Goal: Task Accomplishment & Management: Complete application form

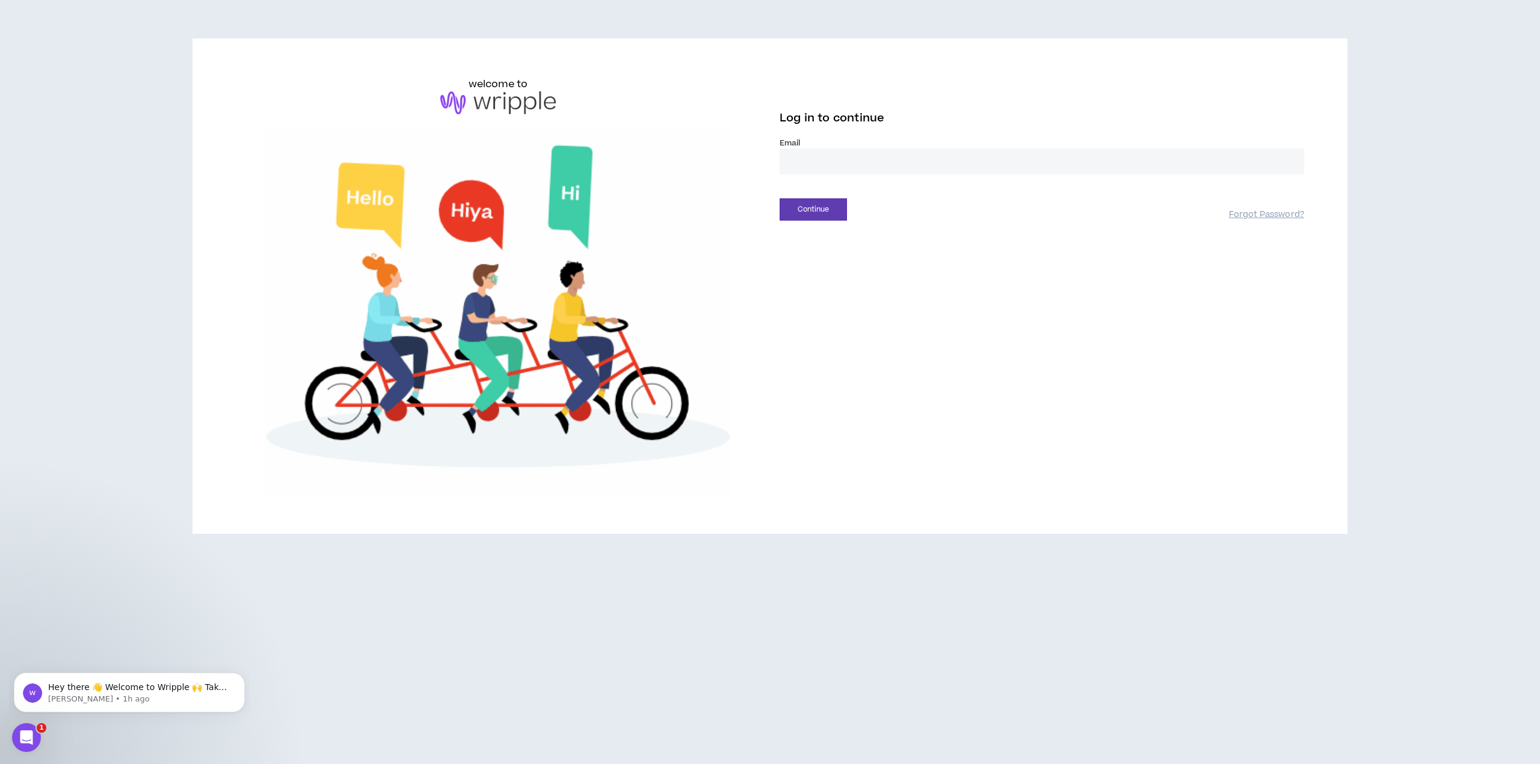
drag, startPoint x: 0, startPoint y: 0, endPoint x: 832, endPoint y: 162, distance: 848.0
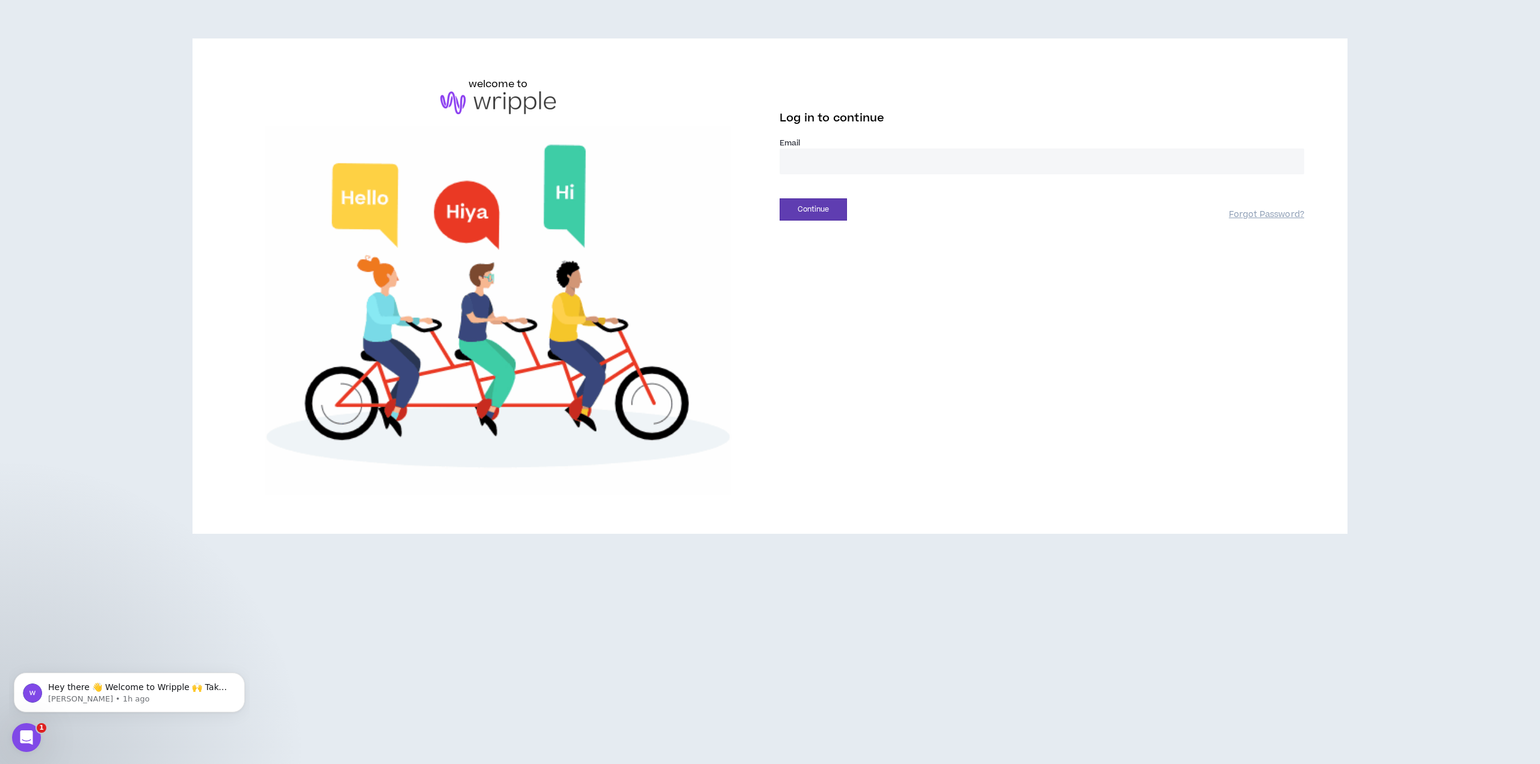
click at [832, 162] on input "email" at bounding box center [1041, 162] width 524 height 26
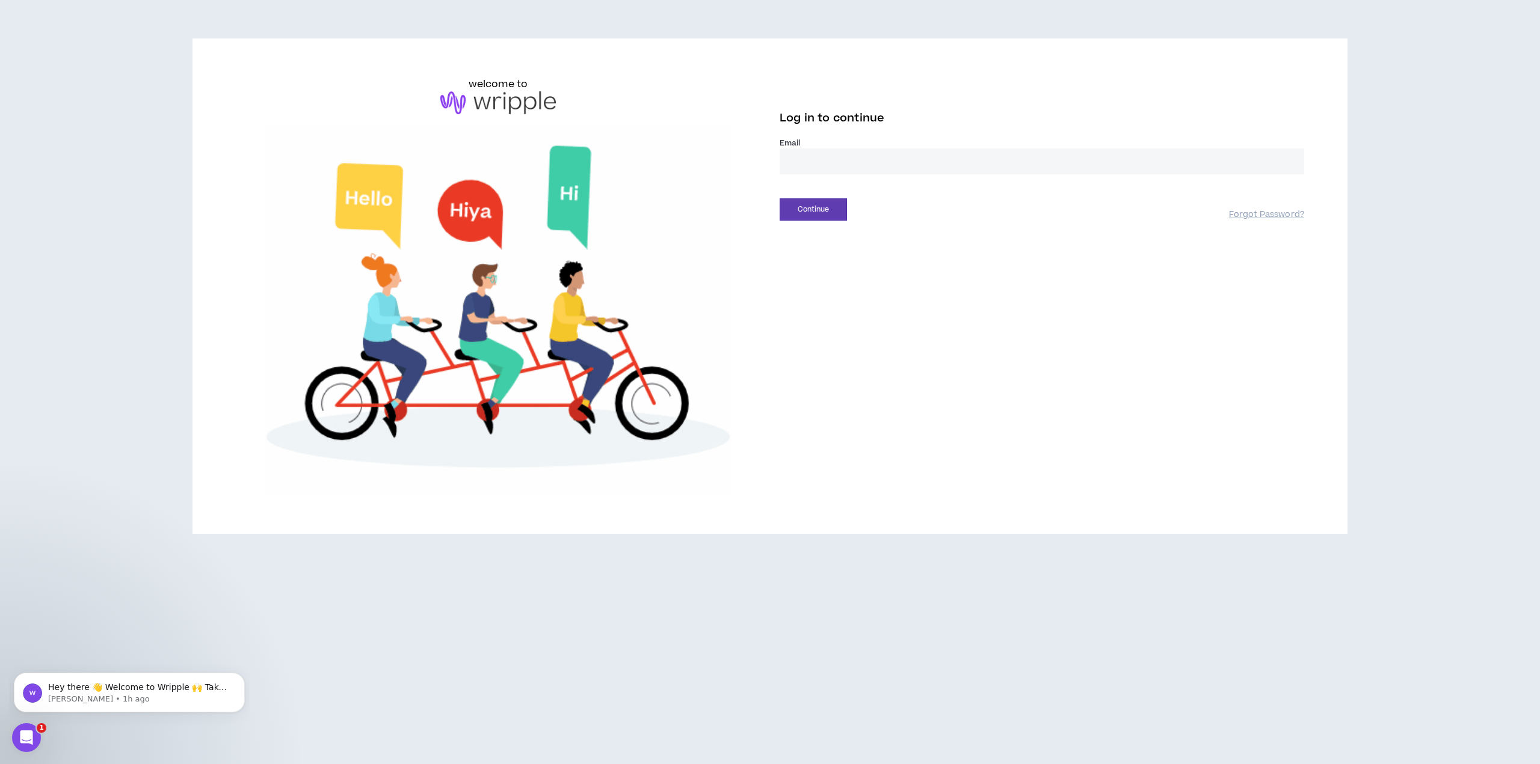
type input "**********"
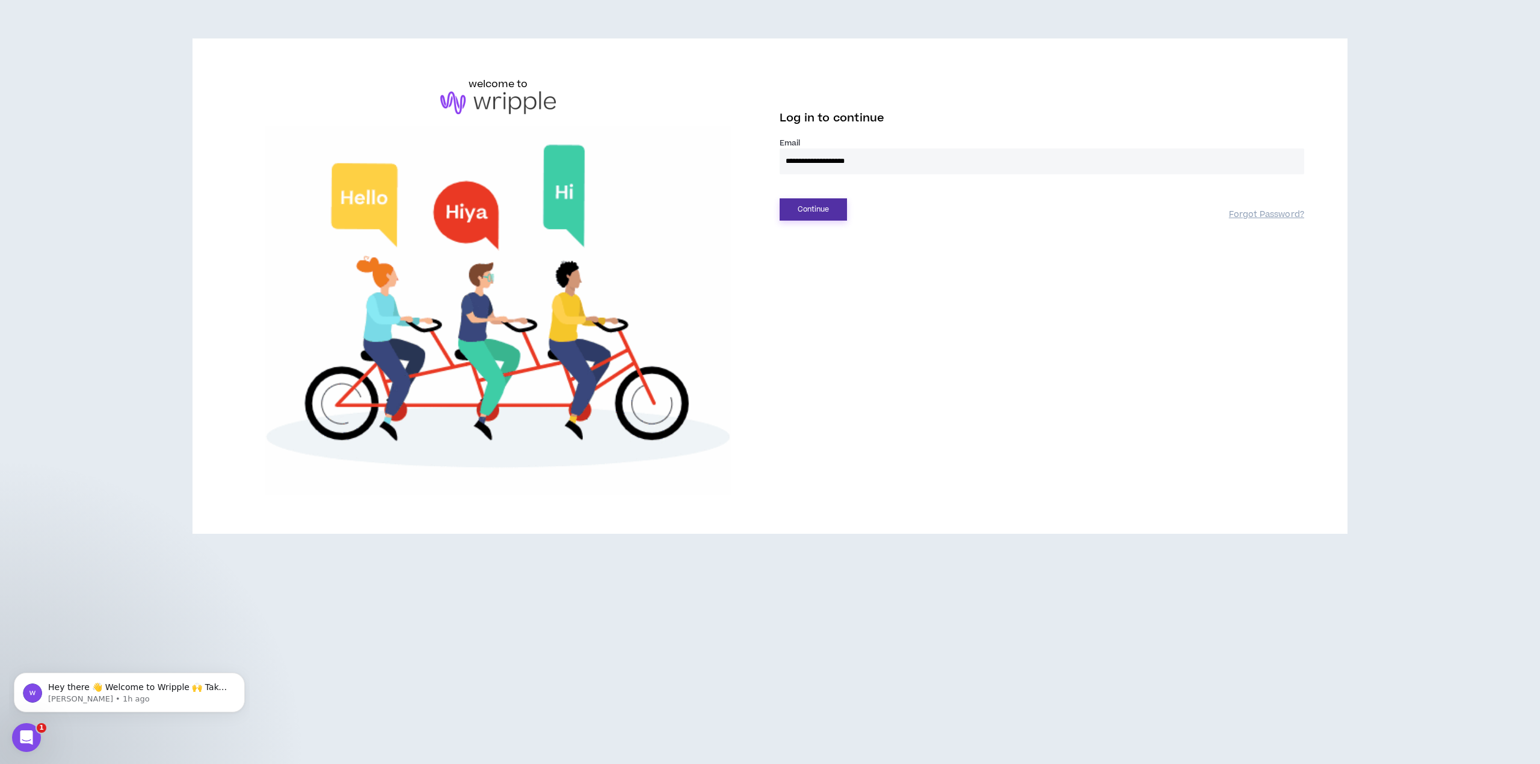
click at [816, 210] on button "Continue" at bounding box center [812, 209] width 67 height 22
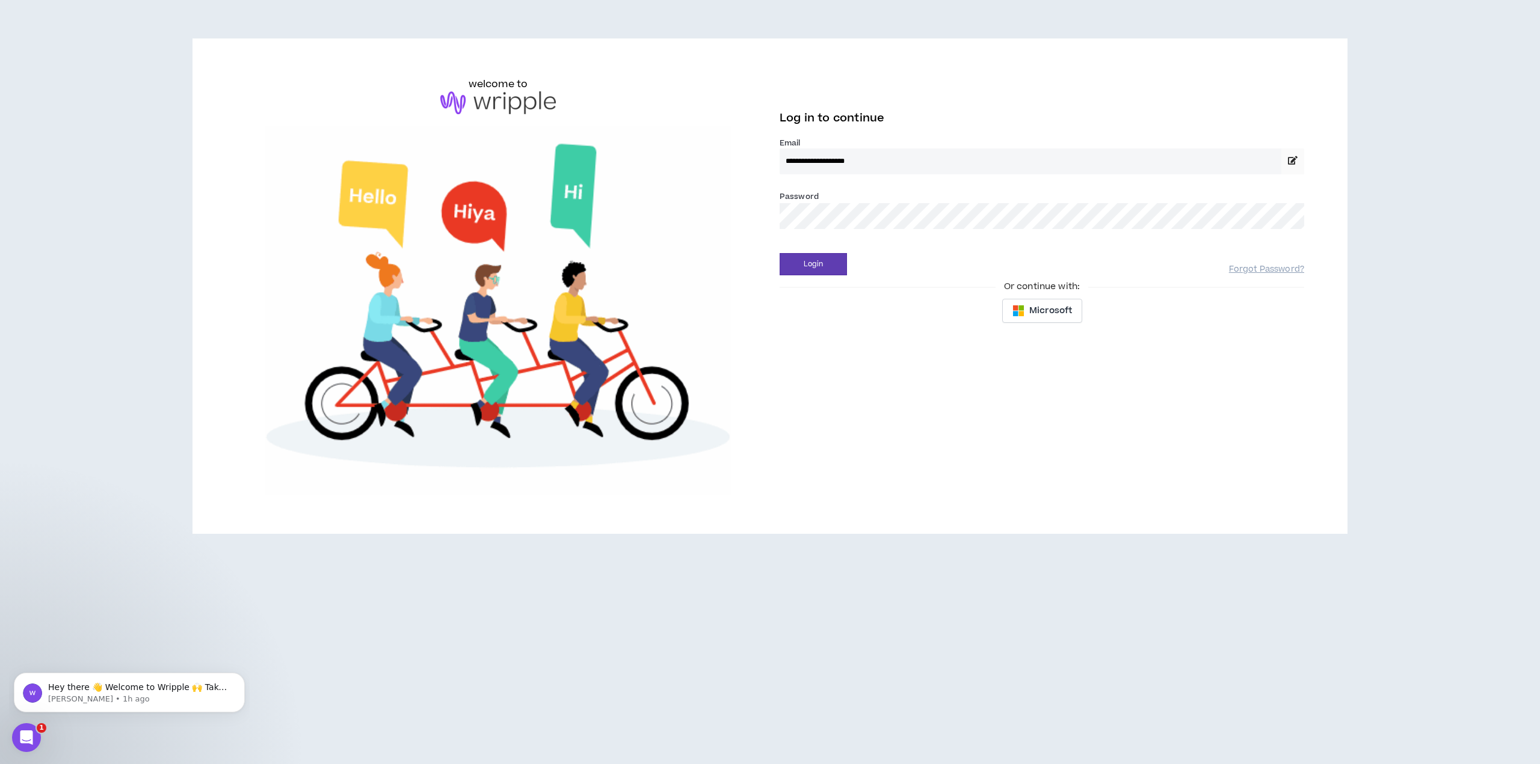
click at [779, 253] on button "Login" at bounding box center [812, 264] width 67 height 22
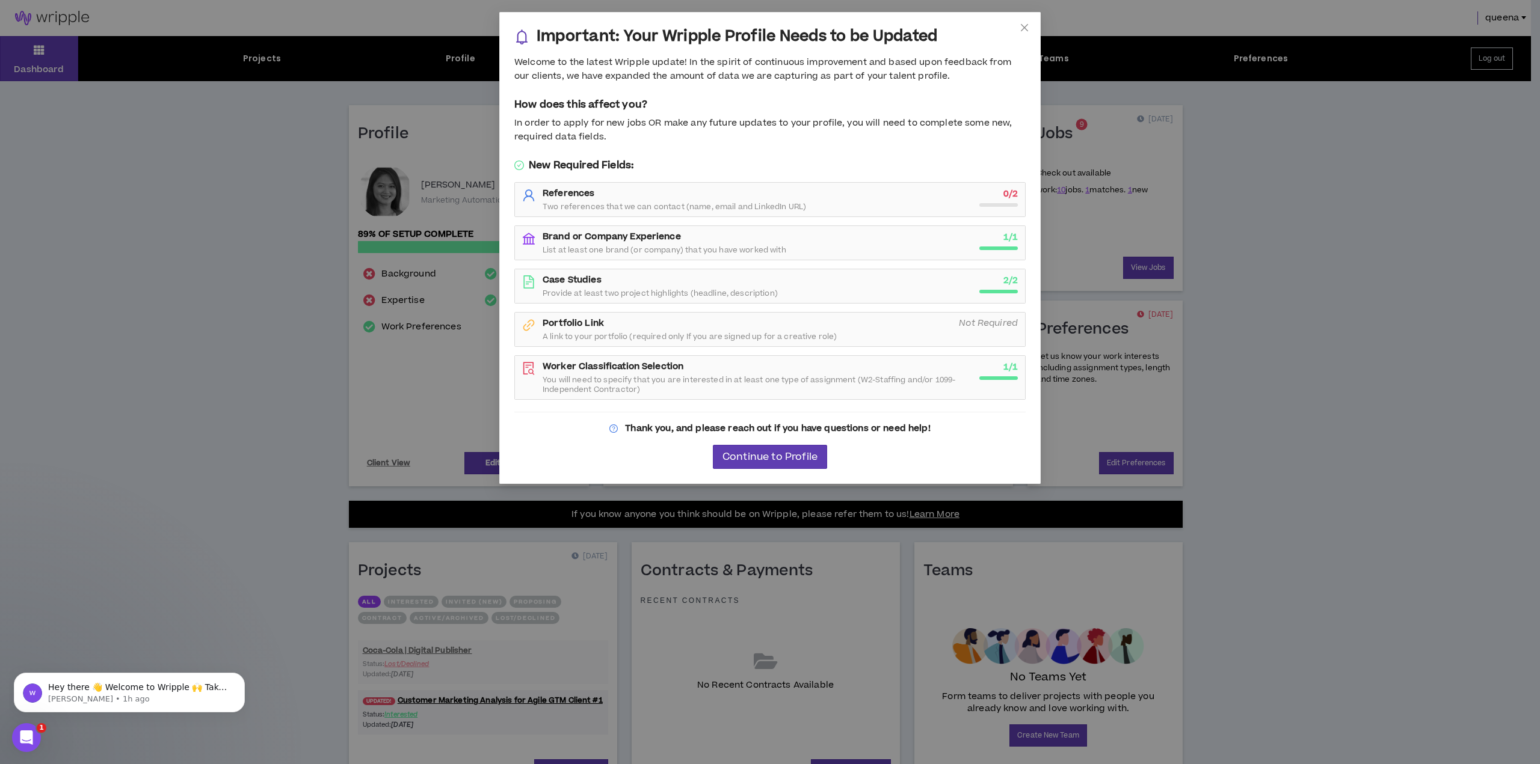
click at [822, 199] on div "References Two references that we can contact (name, email and LinkedIn URL)" at bounding box center [757, 200] width 429 height 24
click at [895, 318] on div "Portfolio Link A link to your portfolio (required only If you are signed up for…" at bounding box center [747, 330] width 409 height 24
click at [982, 319] on icon "Not Required" at bounding box center [988, 323] width 59 height 13
click at [1014, 197] on strong "0 / 2" at bounding box center [1010, 194] width 14 height 13
click at [559, 192] on strong "References" at bounding box center [569, 193] width 52 height 13
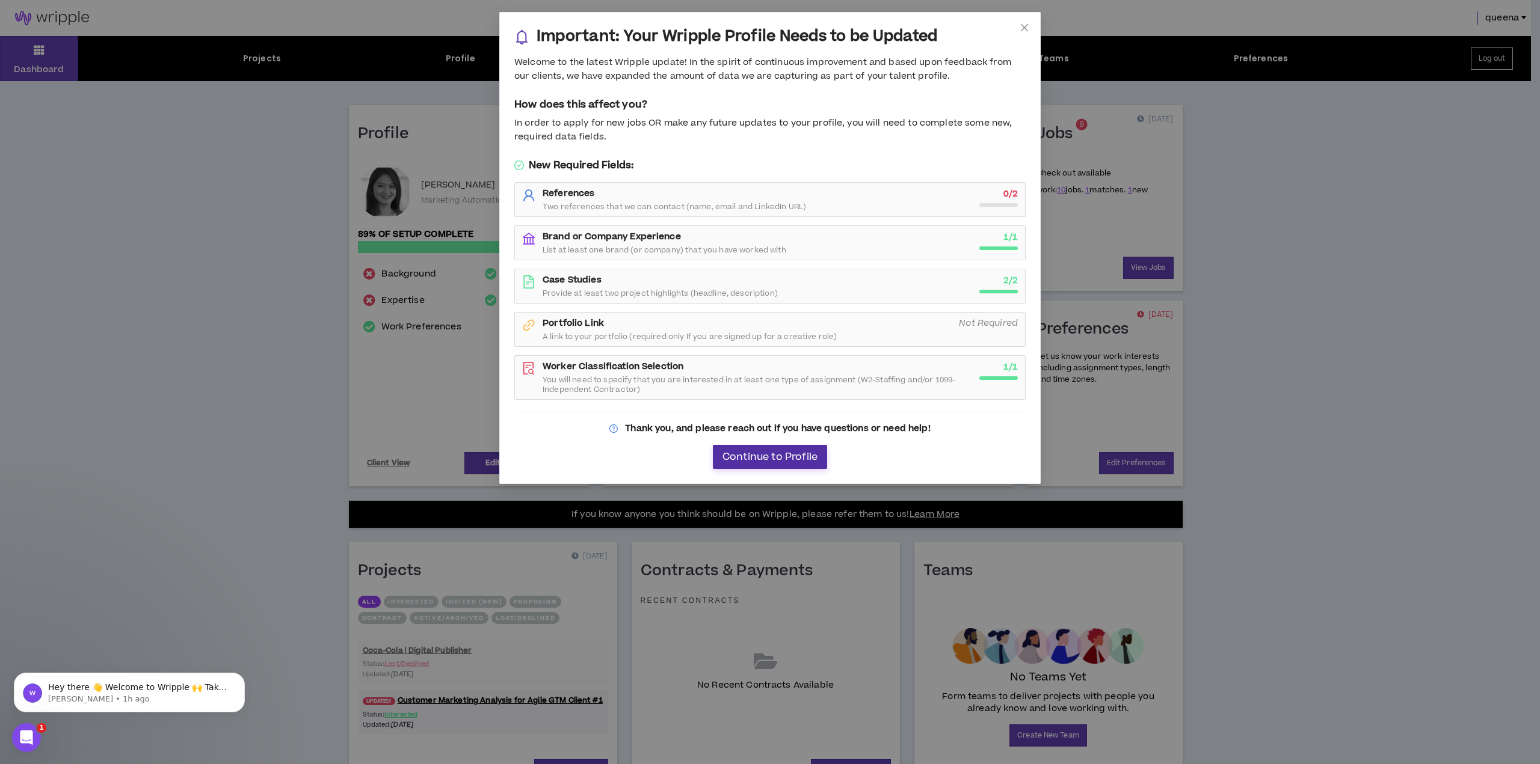
click at [773, 452] on span "Continue to Profile" at bounding box center [769, 457] width 95 height 11
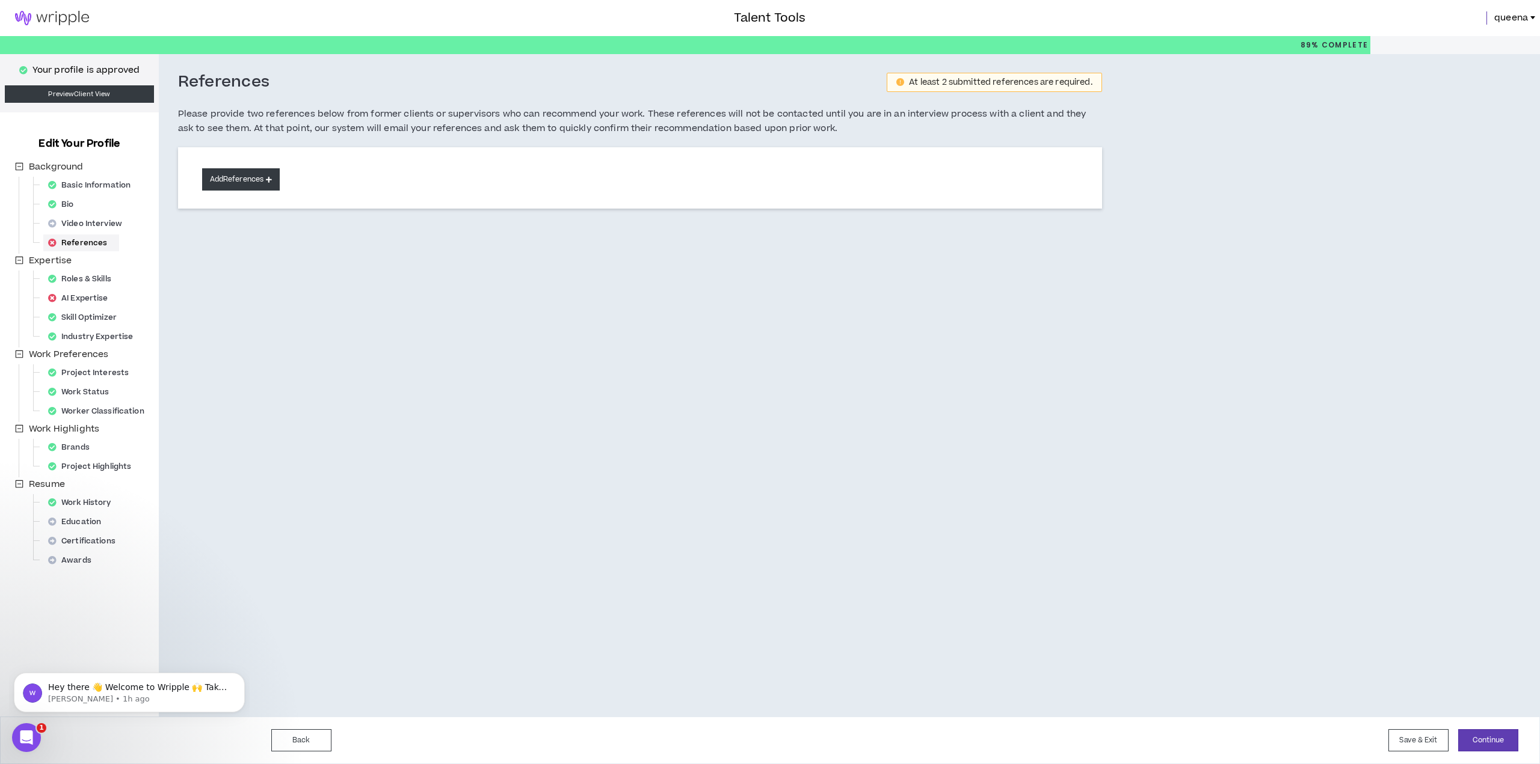
click at [235, 178] on button "Add References" at bounding box center [241, 179] width 78 height 22
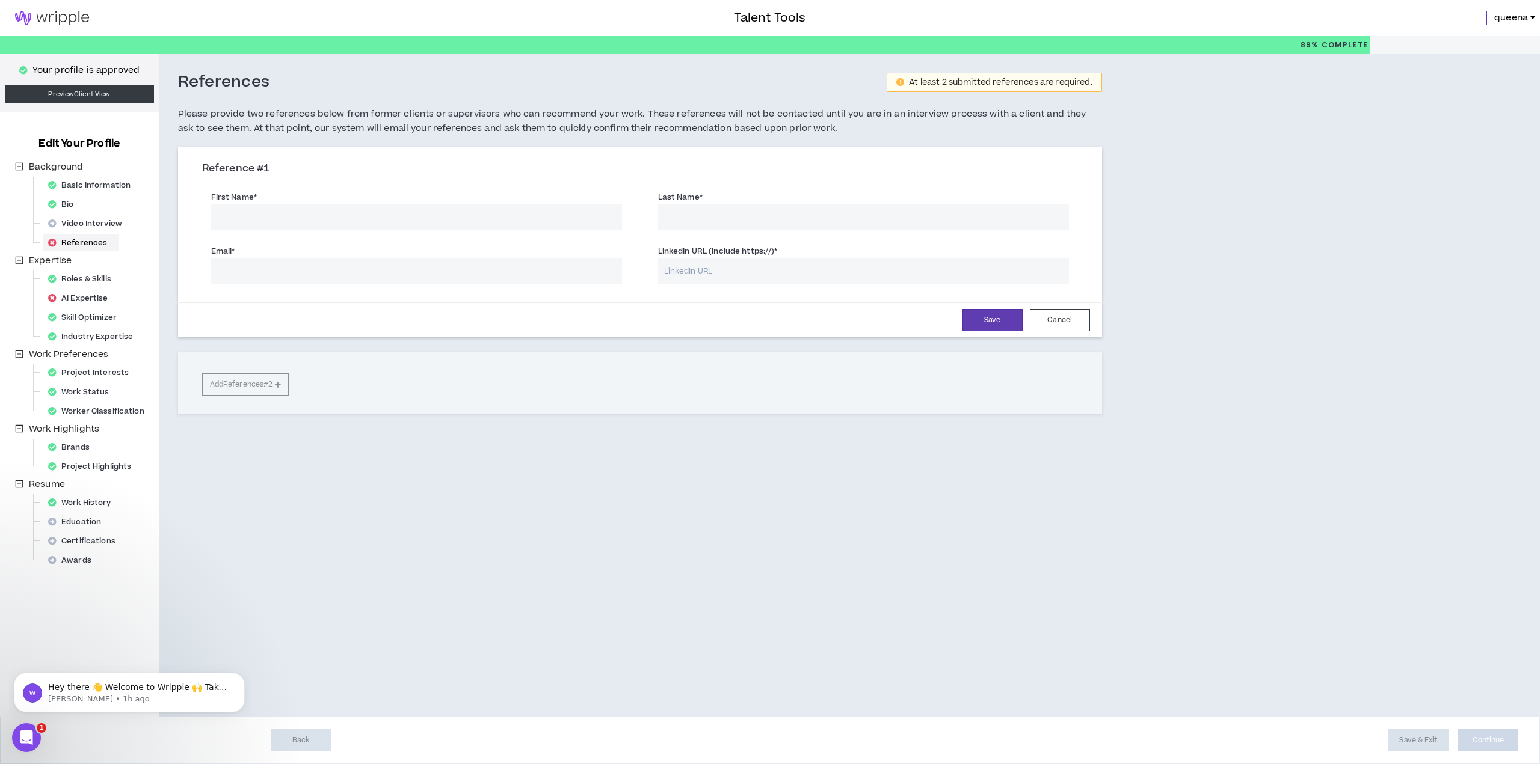
click at [259, 215] on input "First Name *" at bounding box center [416, 217] width 411 height 26
click at [88, 294] on div "AI Expertise" at bounding box center [81, 298] width 77 height 17
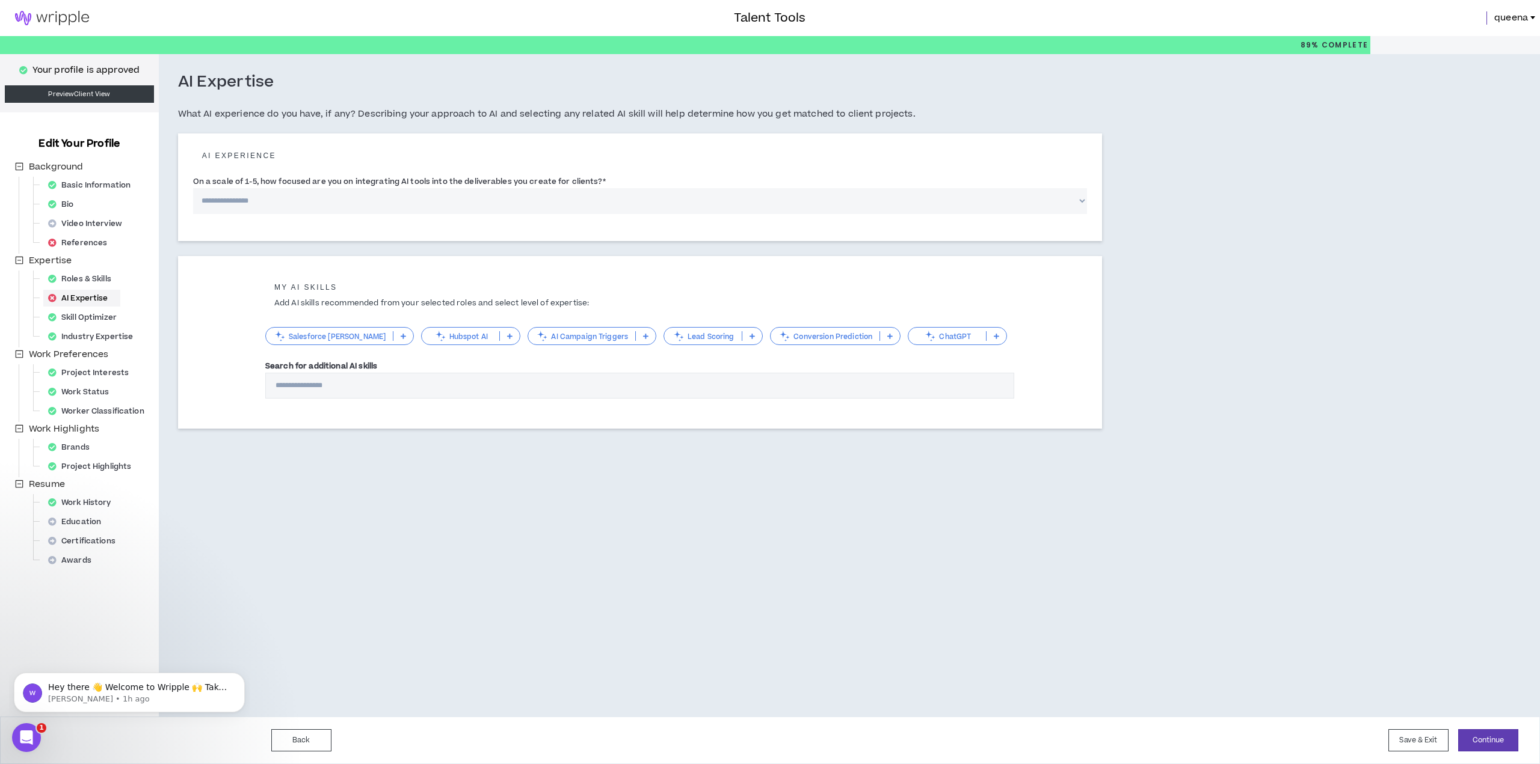
click at [693, 337] on p "Lead Scoring" at bounding box center [703, 336] width 78 height 9
click at [720, 412] on span "Expert/Innovating" at bounding box center [698, 414] width 84 height 13
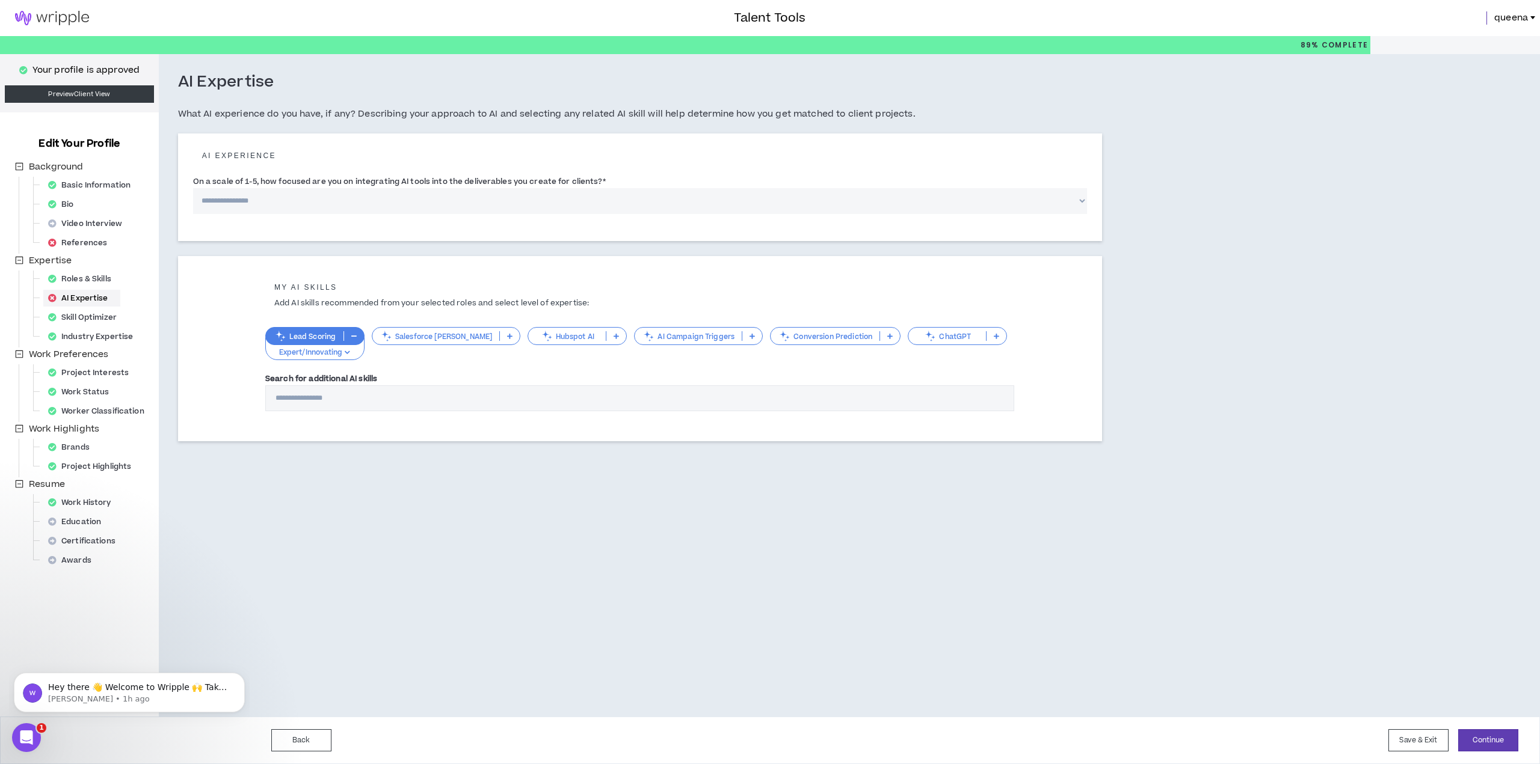
click at [986, 337] on p at bounding box center [996, 336] width 20 height 10
click at [969, 387] on li "Advanced/Optimizing" at bounding box center [942, 396] width 99 height 20
click at [614, 335] on icon at bounding box center [616, 336] width 5 height 6
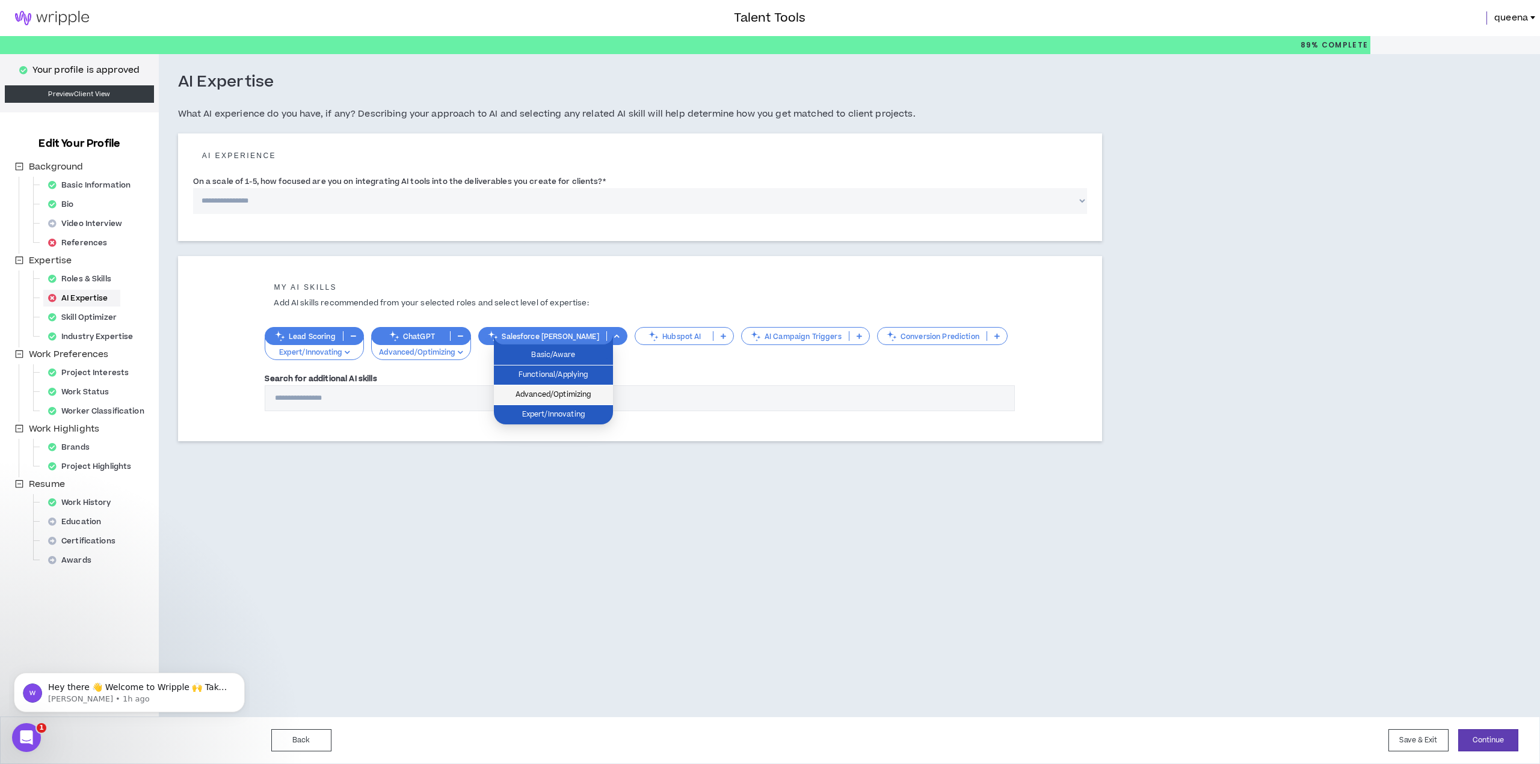
click at [592, 389] on span "Advanced/Optimizing" at bounding box center [553, 395] width 105 height 13
click at [721, 336] on icon at bounding box center [723, 336] width 5 height 6
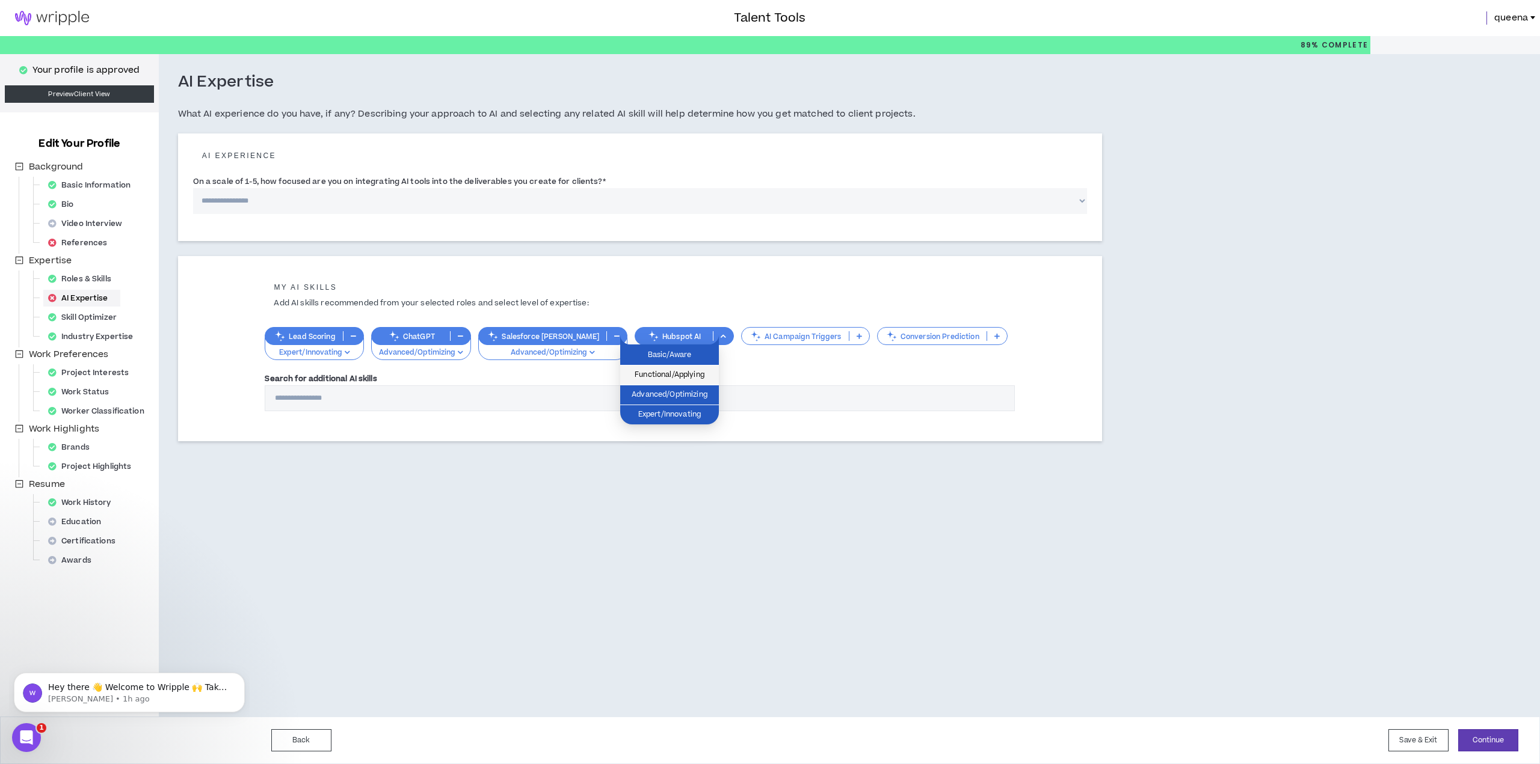
click at [692, 376] on span "Functional/Applying" at bounding box center [669, 375] width 84 height 13
click at [849, 335] on p at bounding box center [859, 336] width 20 height 10
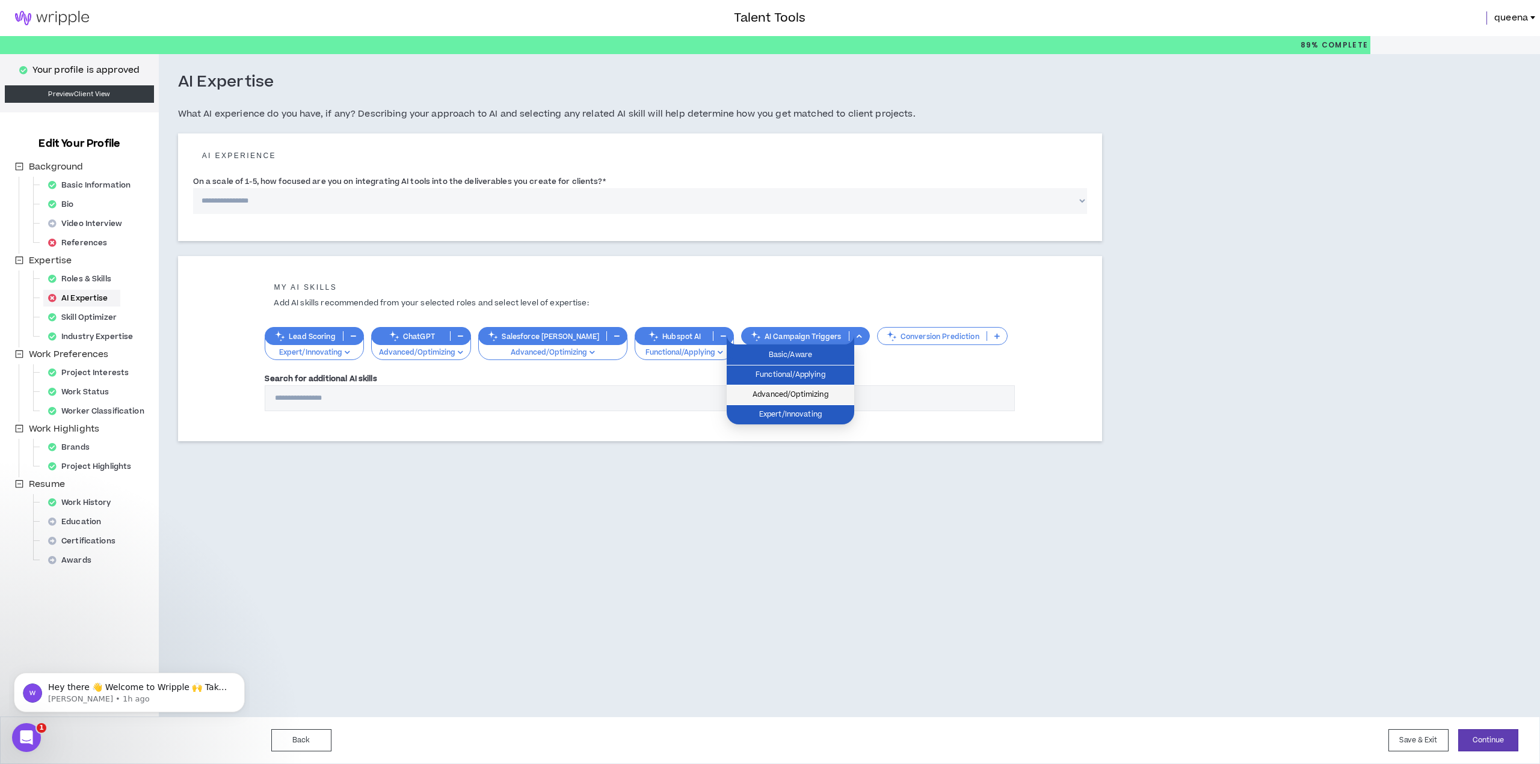
click at [820, 397] on span "Advanced/Optimizing" at bounding box center [790, 395] width 113 height 13
click at [994, 335] on icon at bounding box center [996, 336] width 5 height 6
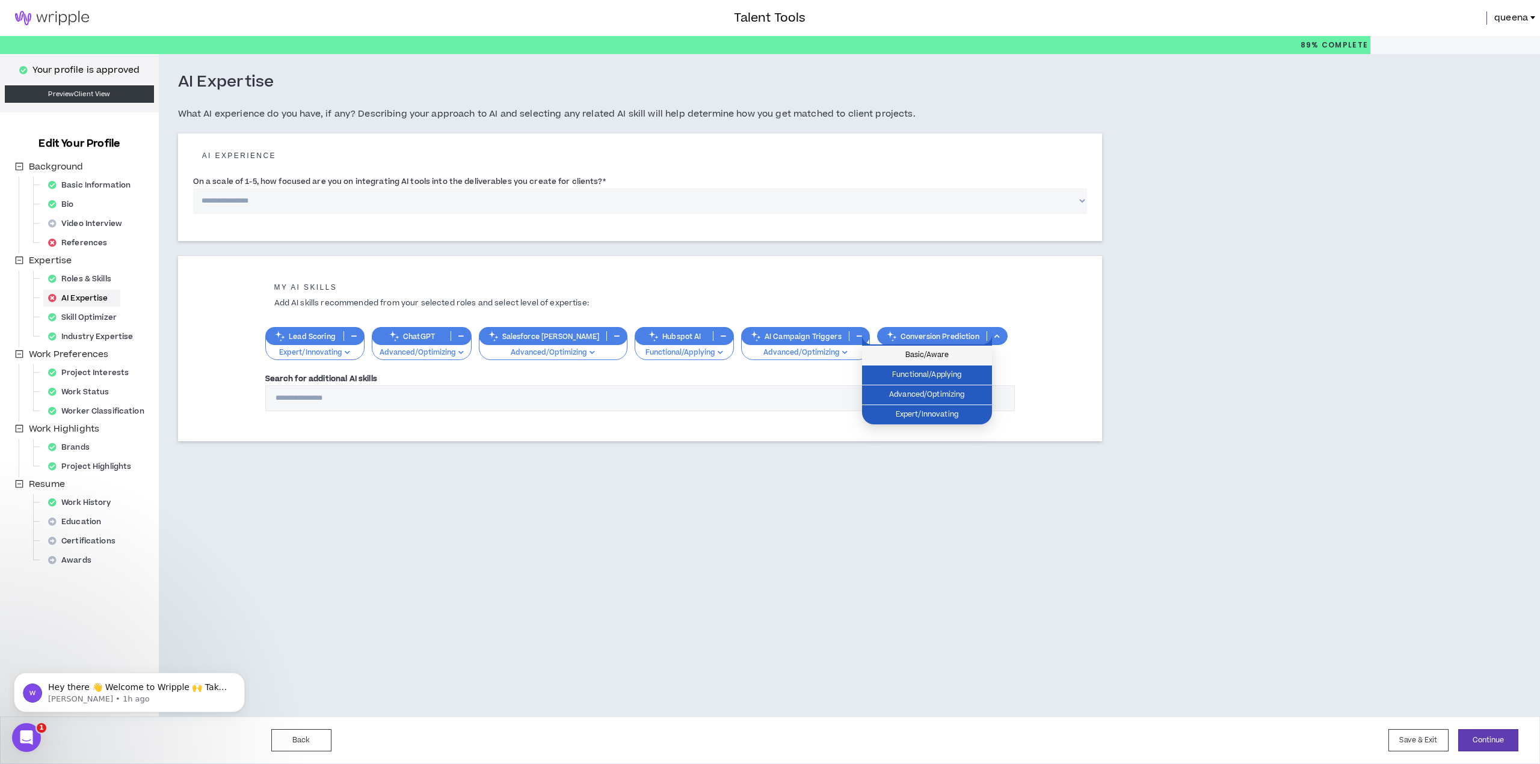
click at [971, 359] on span "Basic/Aware" at bounding box center [926, 355] width 115 height 13
click at [357, 400] on input "Search for additional AI skills" at bounding box center [639, 399] width 749 height 26
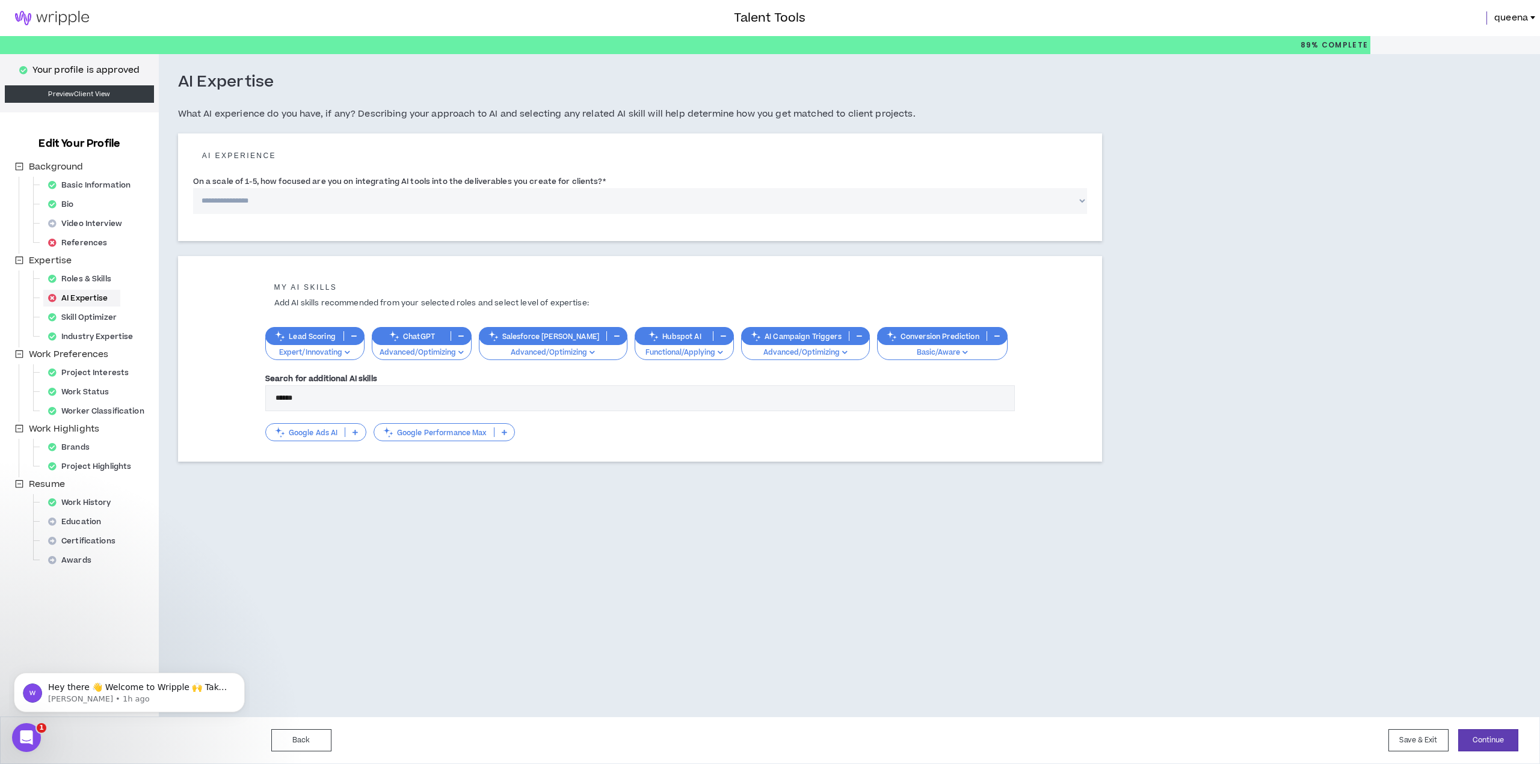
click at [465, 435] on p "Google Performance Max" at bounding box center [434, 432] width 120 height 9
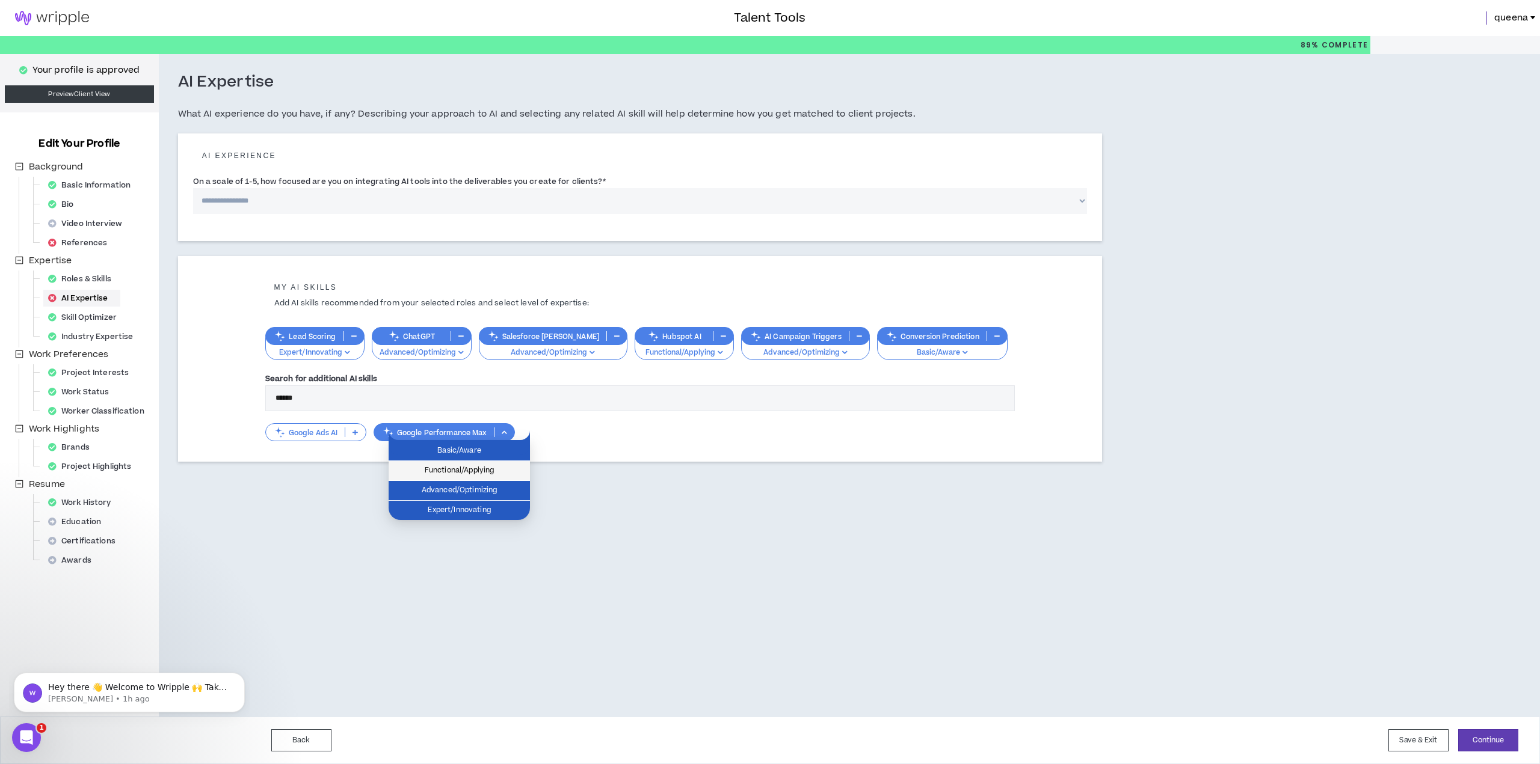
click at [472, 462] on li "Functional/Applying" at bounding box center [459, 471] width 141 height 20
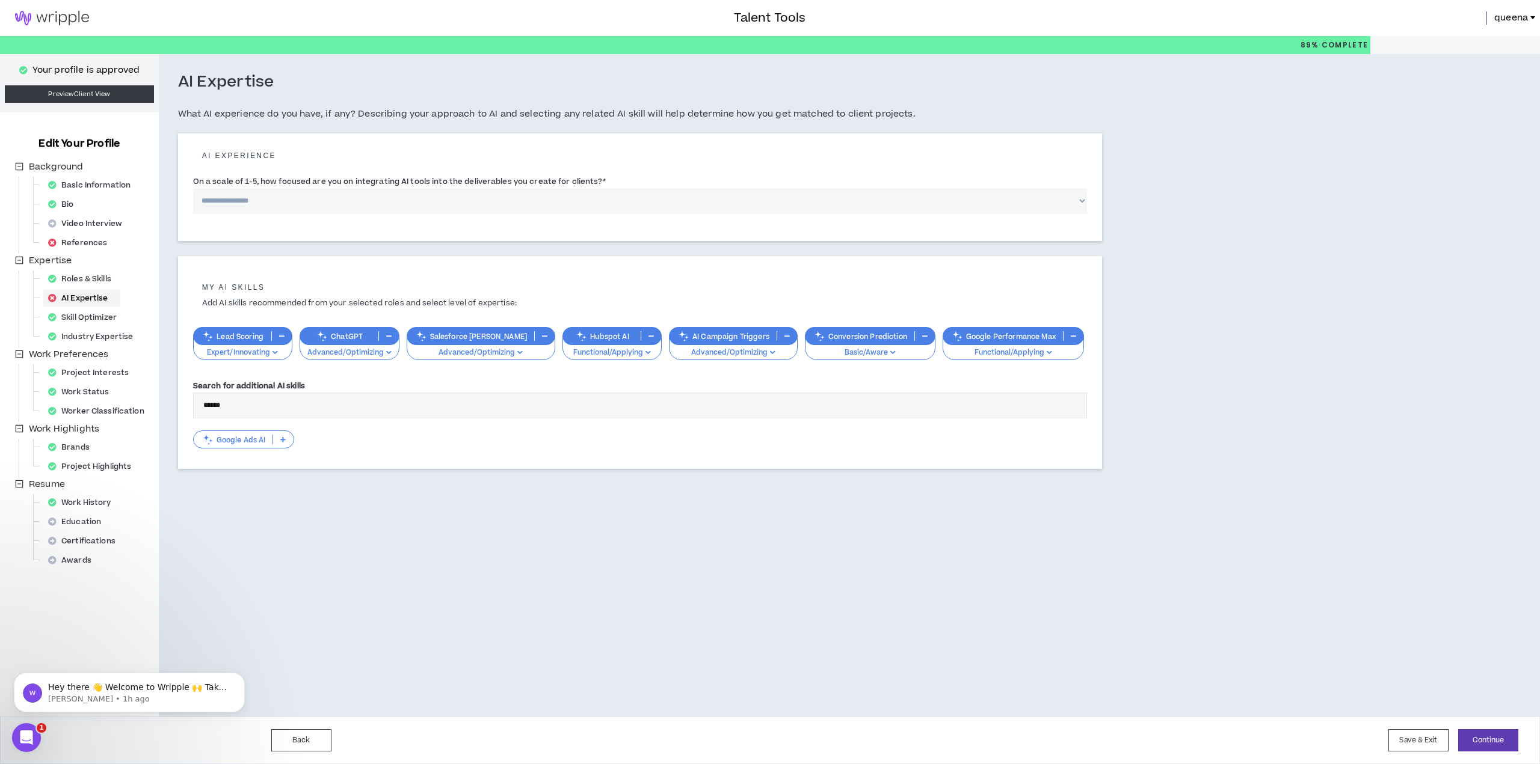
click at [354, 402] on input "******" at bounding box center [640, 406] width 894 height 26
click at [375, 383] on div "Search for additional AI skills ******" at bounding box center [640, 399] width 894 height 39
click at [372, 396] on input "******" at bounding box center [640, 406] width 894 height 26
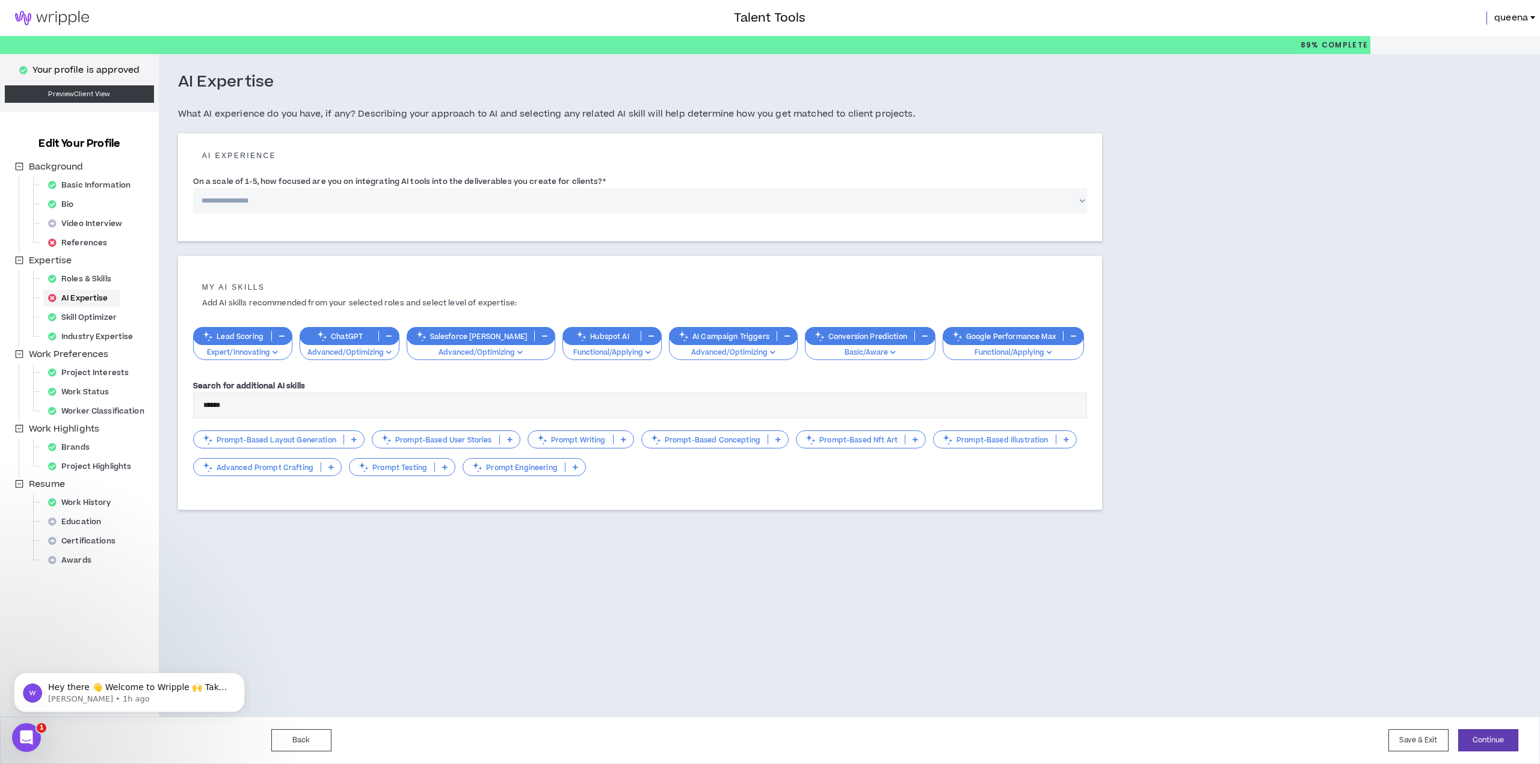
type input "******"
click at [413, 463] on p "Prompt Testing" at bounding box center [391, 467] width 85 height 9
click at [413, 478] on span "Basic/Aware" at bounding box center [399, 478] width 91 height 13
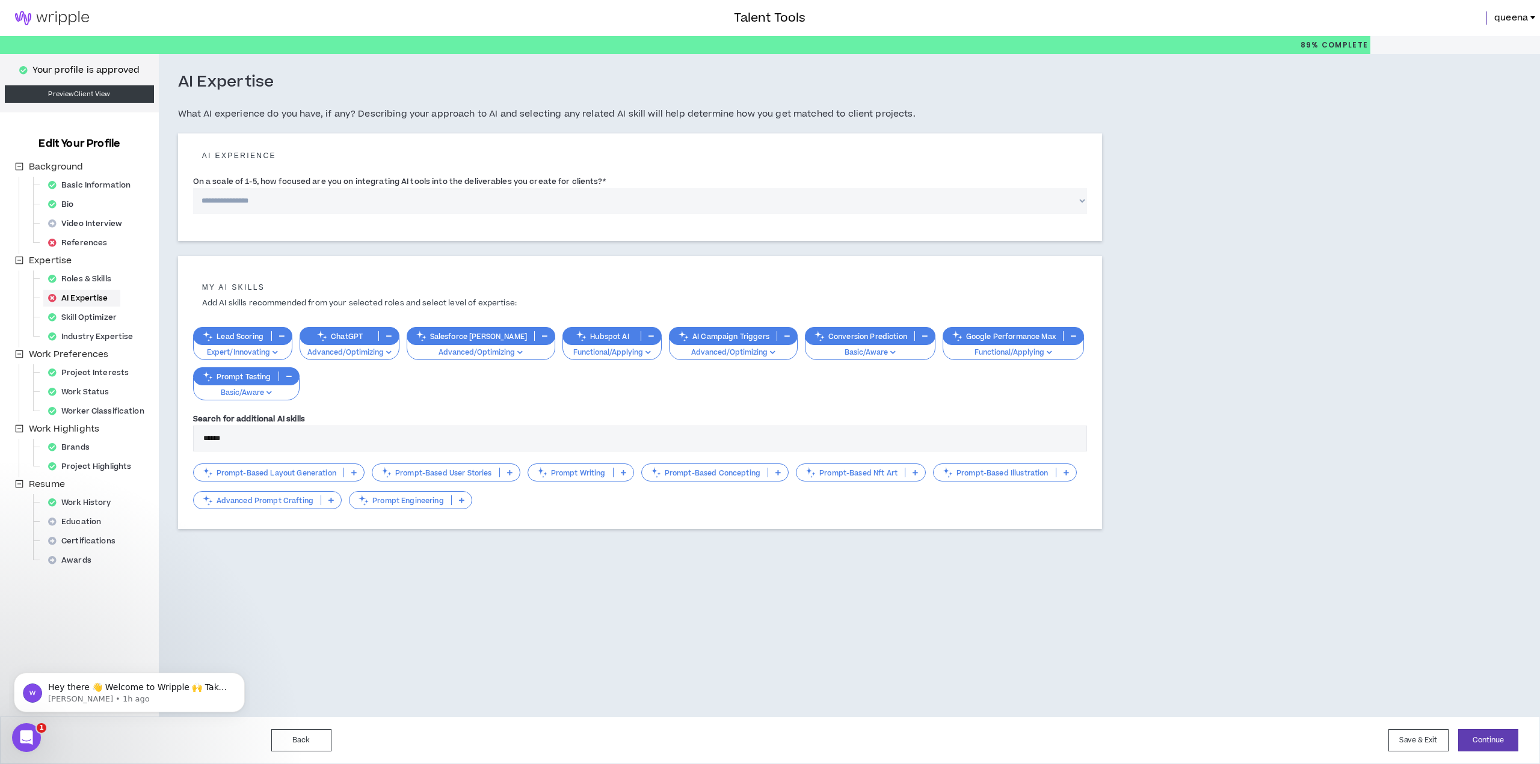
click at [329, 470] on p "Prompt-Based Layout Generation" at bounding box center [269, 473] width 150 height 9
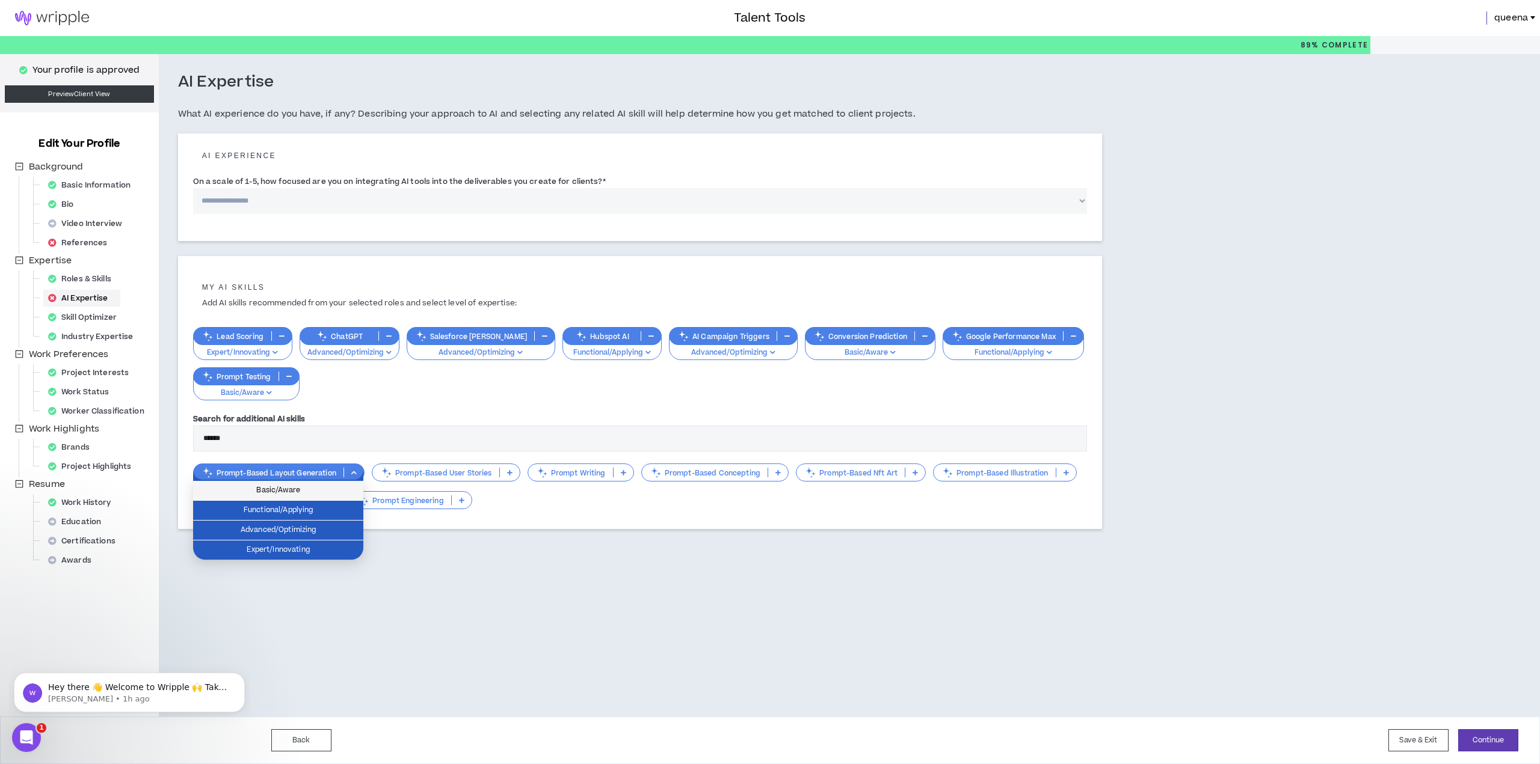
click at [334, 492] on span "Basic/Aware" at bounding box center [278, 490] width 156 height 13
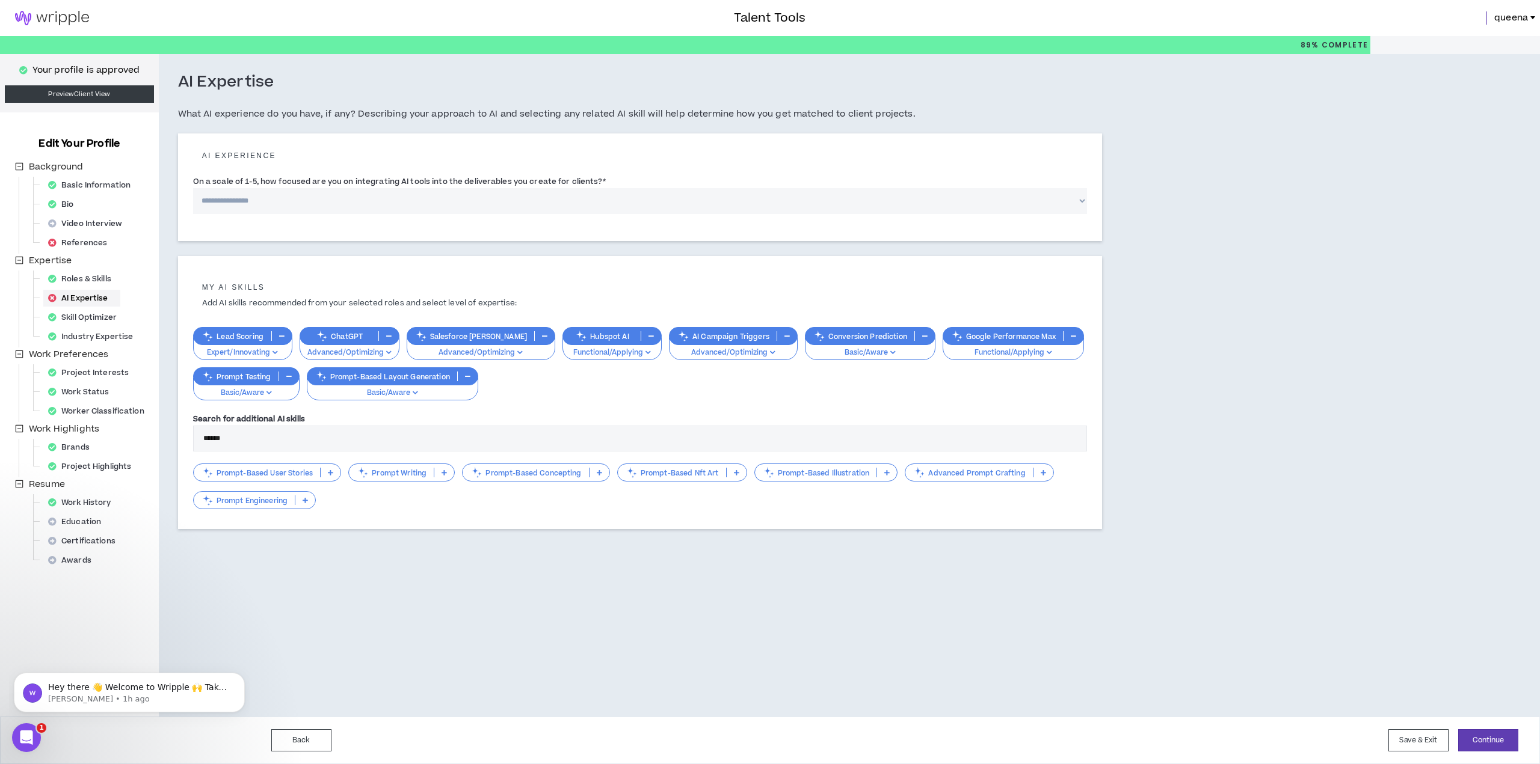
click at [331, 470] on icon at bounding box center [330, 473] width 5 height 6
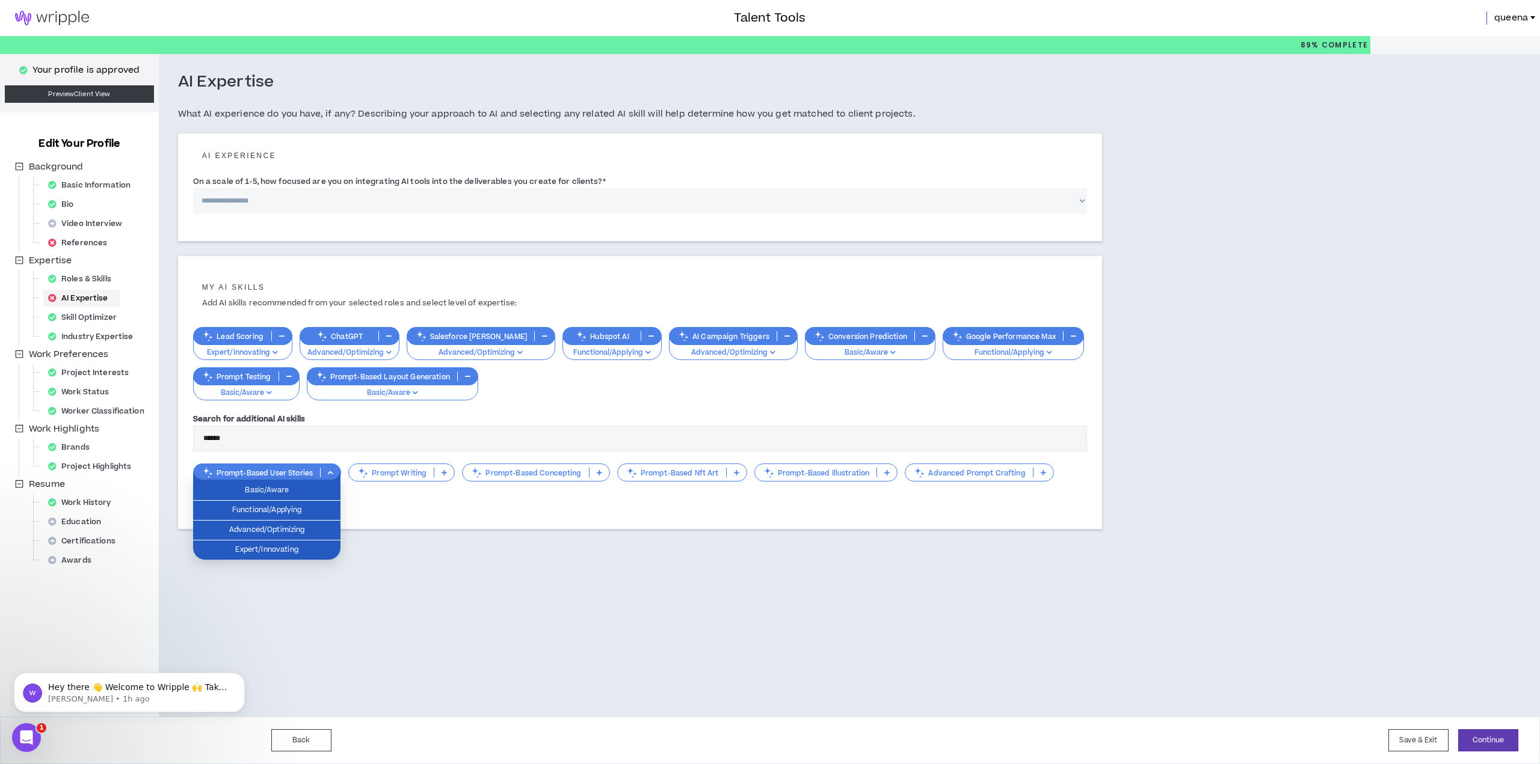
click at [446, 472] on p at bounding box center [444, 473] width 20 height 10
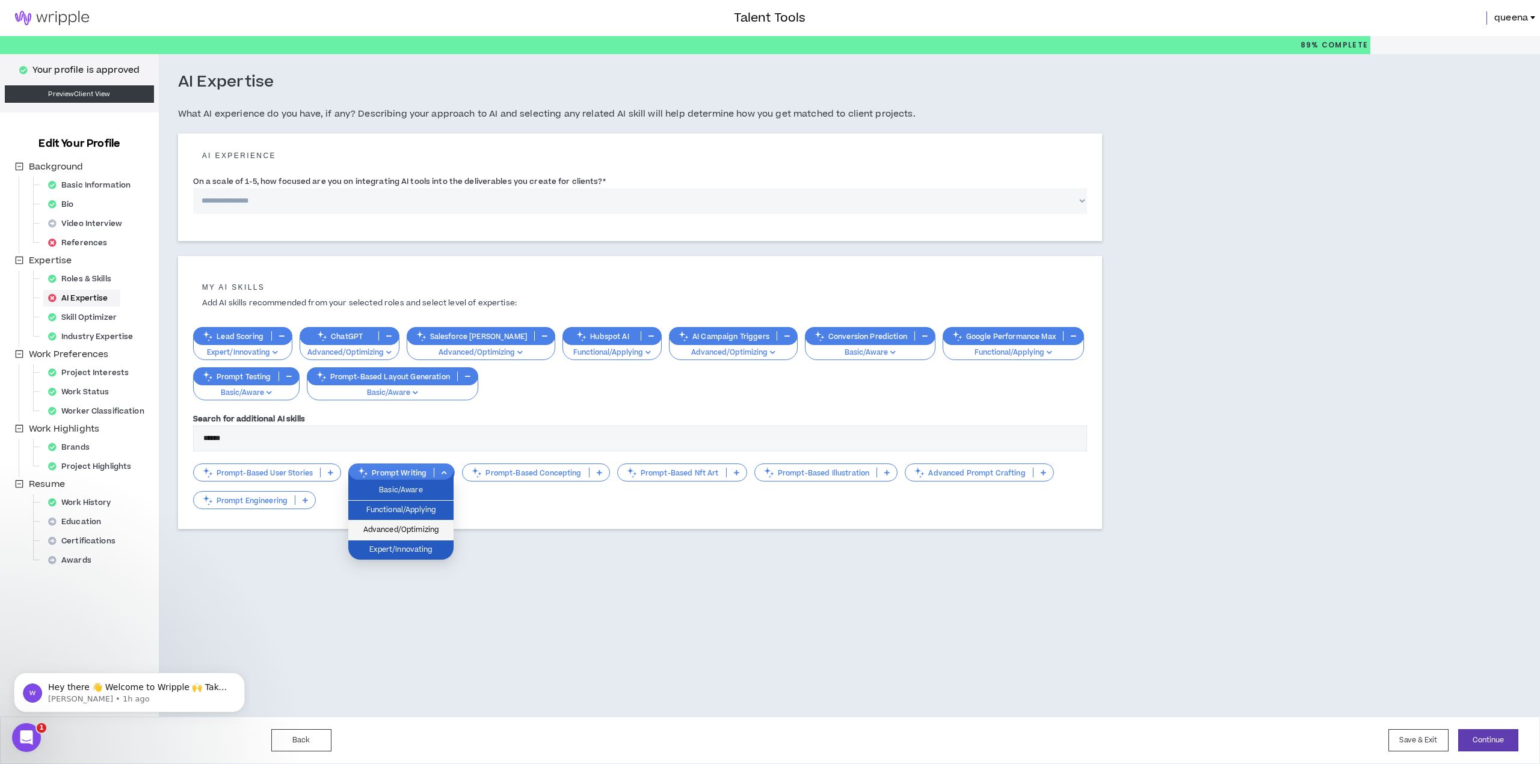
click at [429, 523] on li "Advanced/Optimizing" at bounding box center [400, 531] width 105 height 20
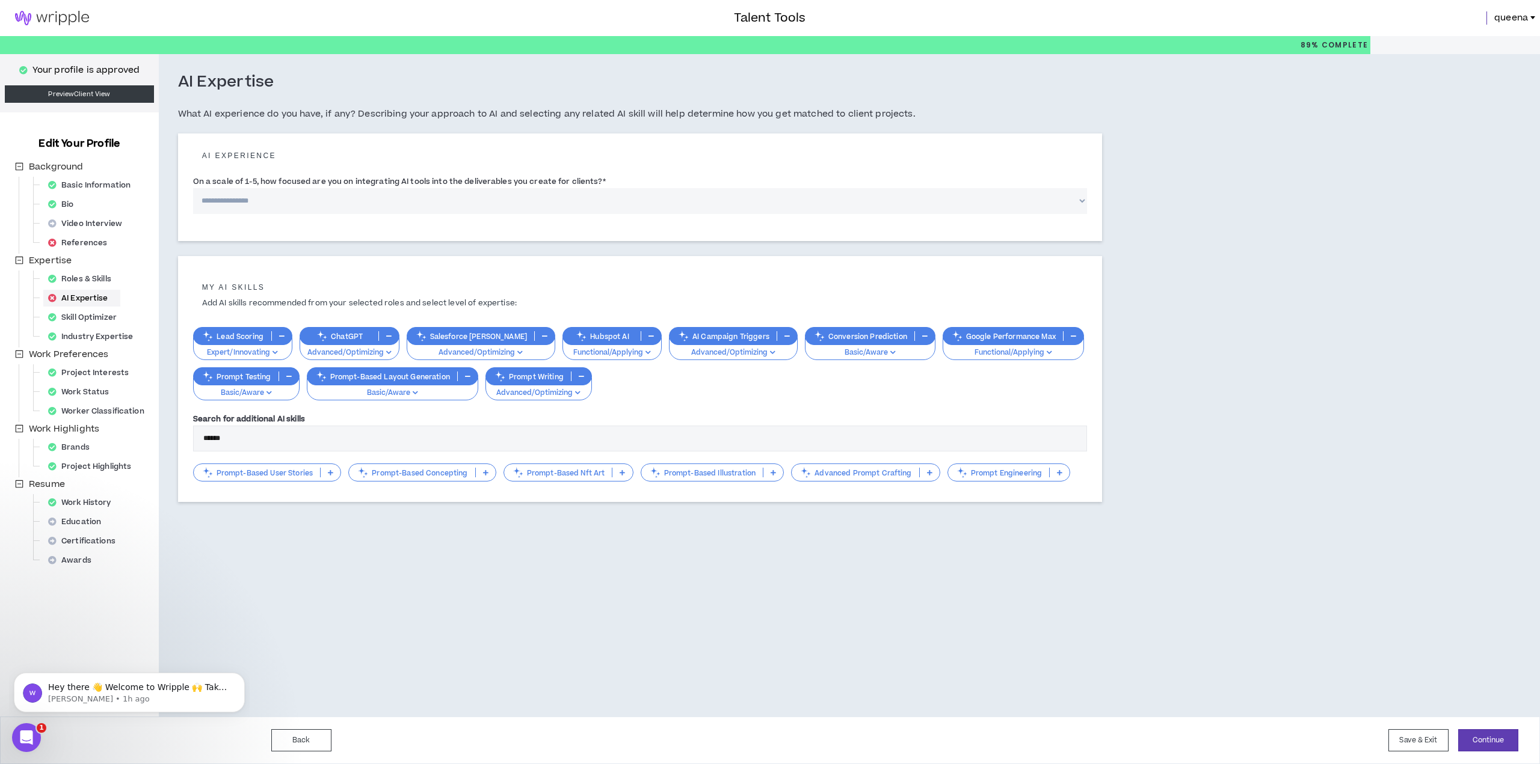
click at [324, 470] on p at bounding box center [331, 473] width 20 height 10
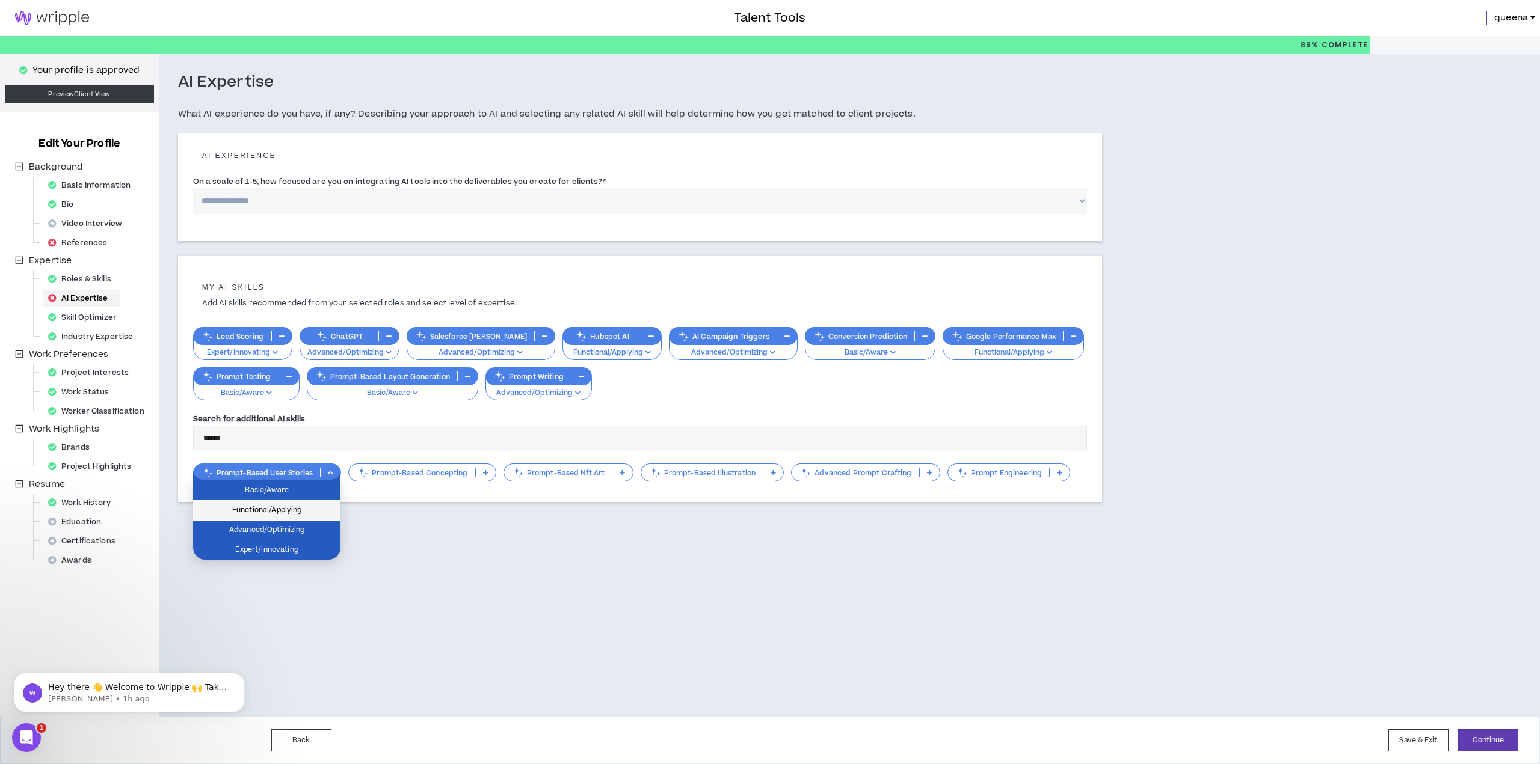
click at [310, 505] on span "Functional/Applying" at bounding box center [266, 510] width 133 height 13
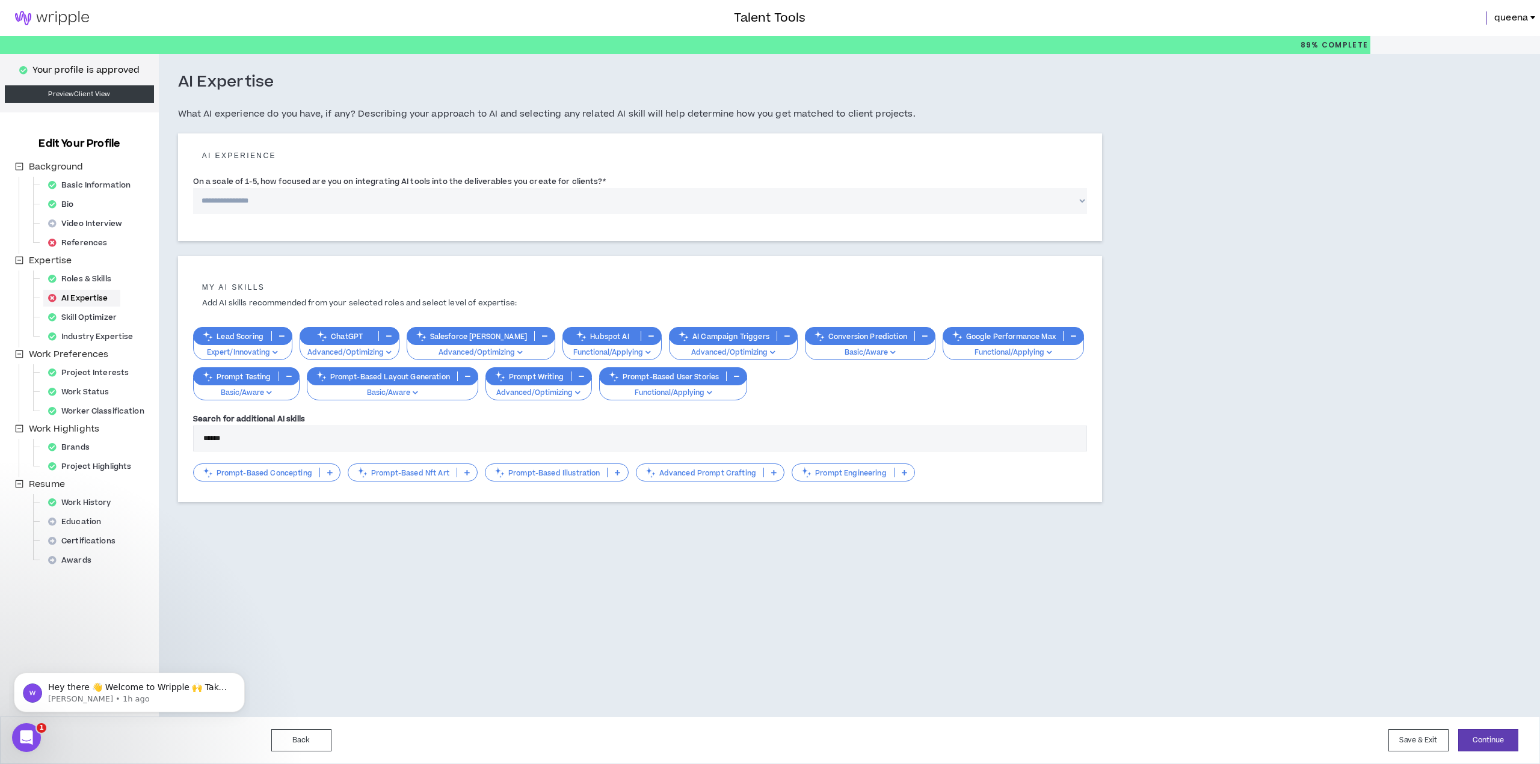
click at [704, 586] on div "**********" at bounding box center [736, 385] width 1155 height 663
click at [243, 195] on select "**********" at bounding box center [640, 201] width 894 height 26
select select "*"
click at [193, 188] on select "**********" at bounding box center [640, 201] width 894 height 26
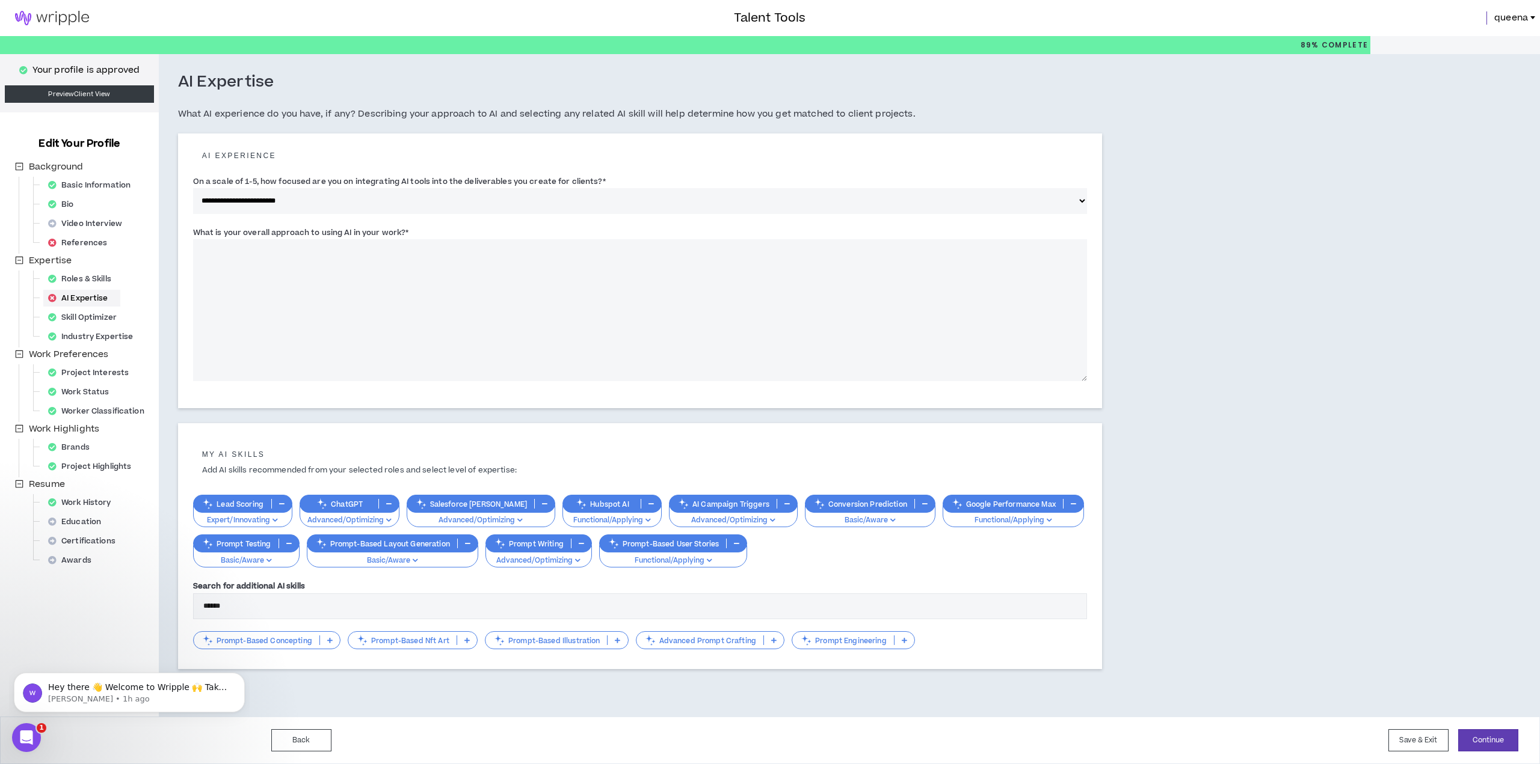
click at [313, 289] on textarea "What is your overall approach to using AI in your work? *" at bounding box center [640, 310] width 894 height 142
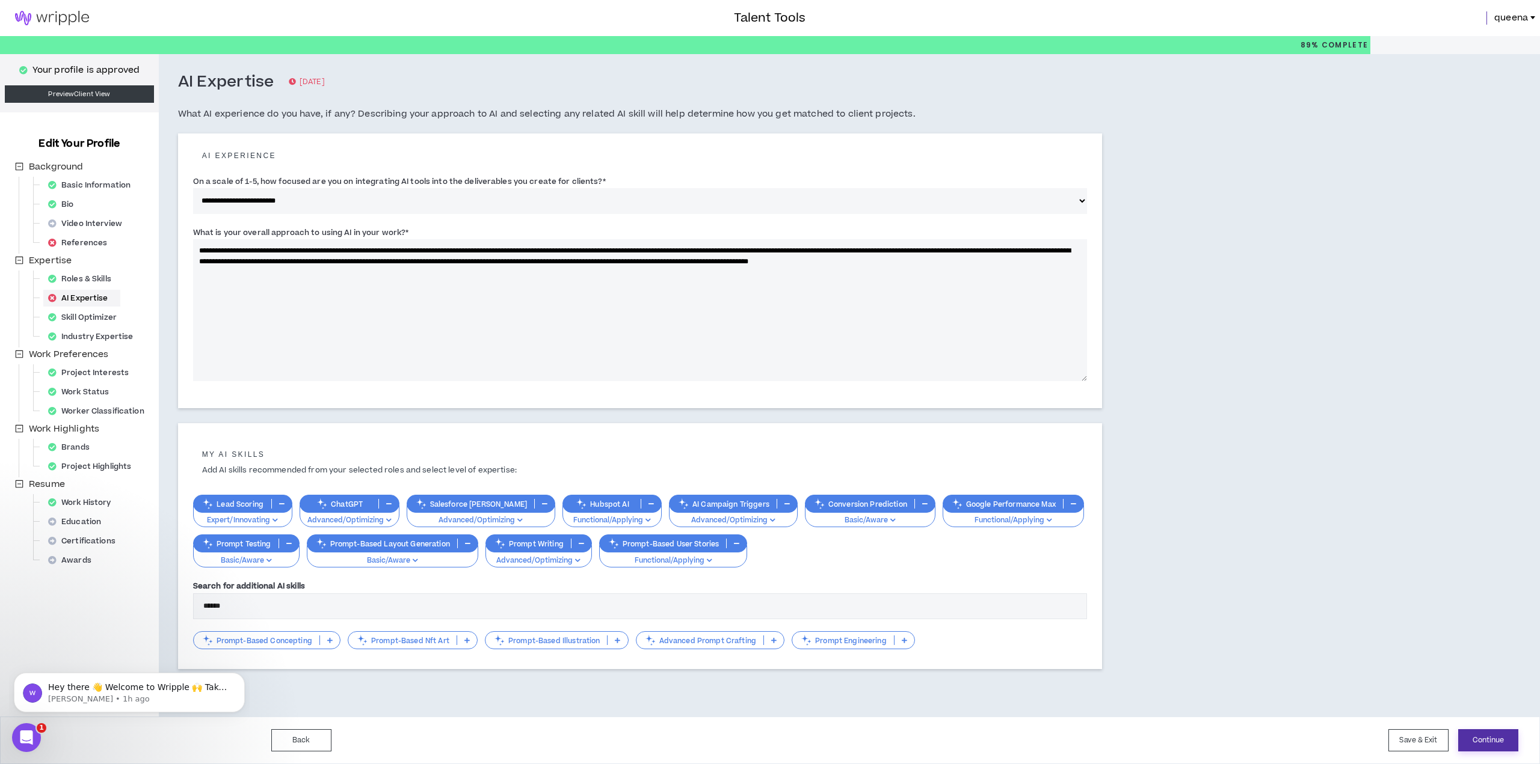
type textarea "**********"
click at [1493, 744] on button "Continue" at bounding box center [1488, 741] width 60 height 22
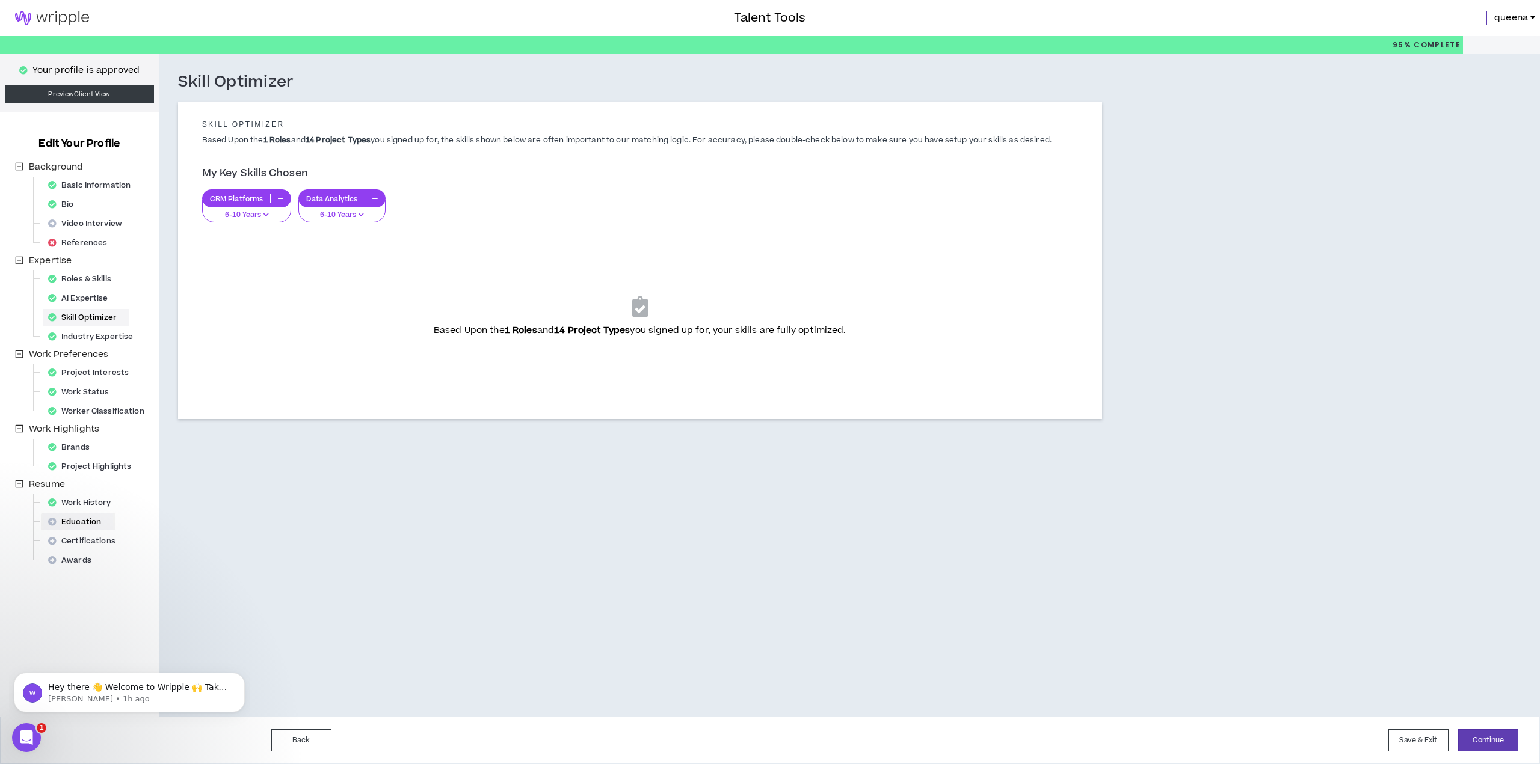
click at [84, 520] on div "Education" at bounding box center [78, 522] width 70 height 17
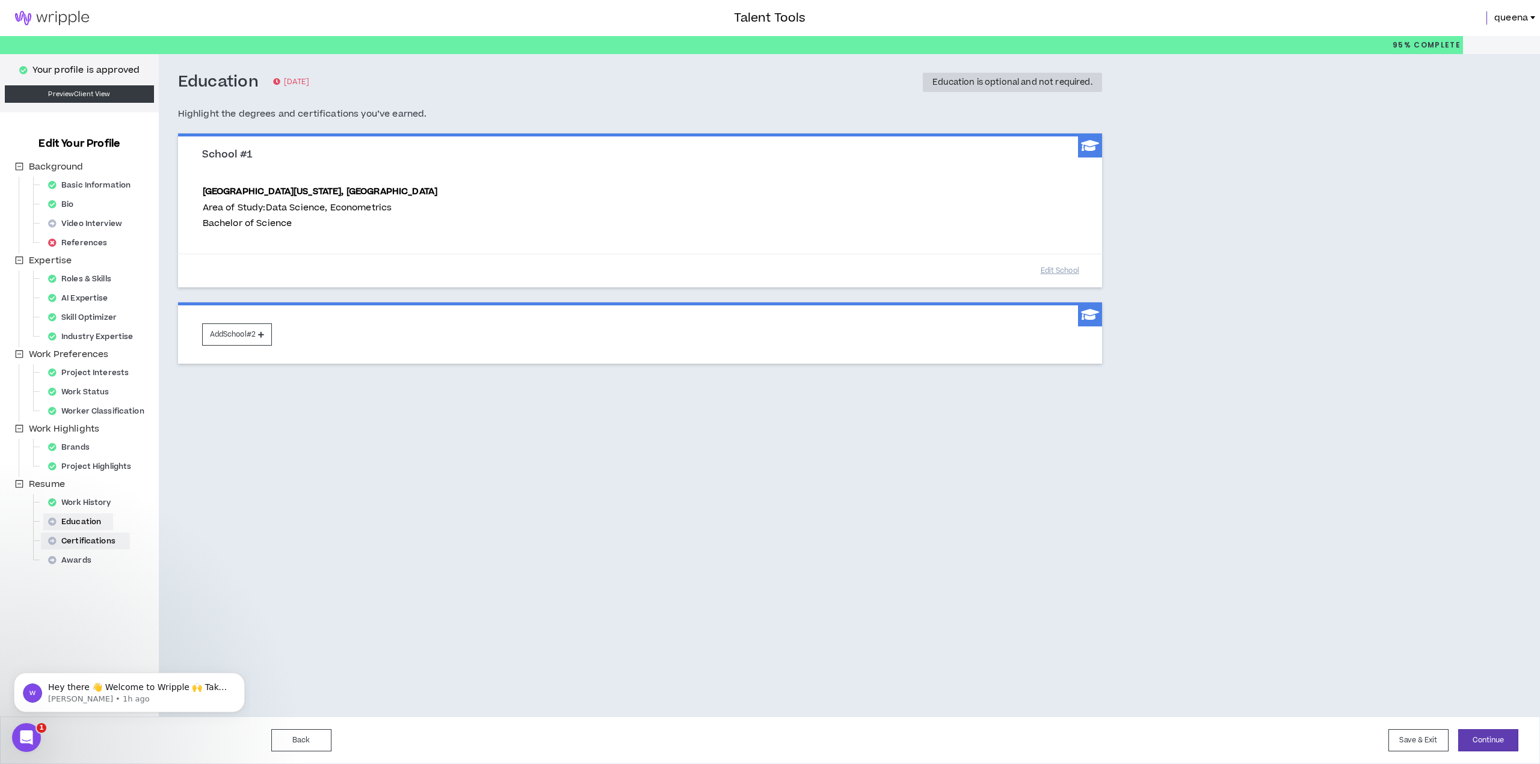
click at [99, 542] on div "Certifications" at bounding box center [85, 541] width 84 height 17
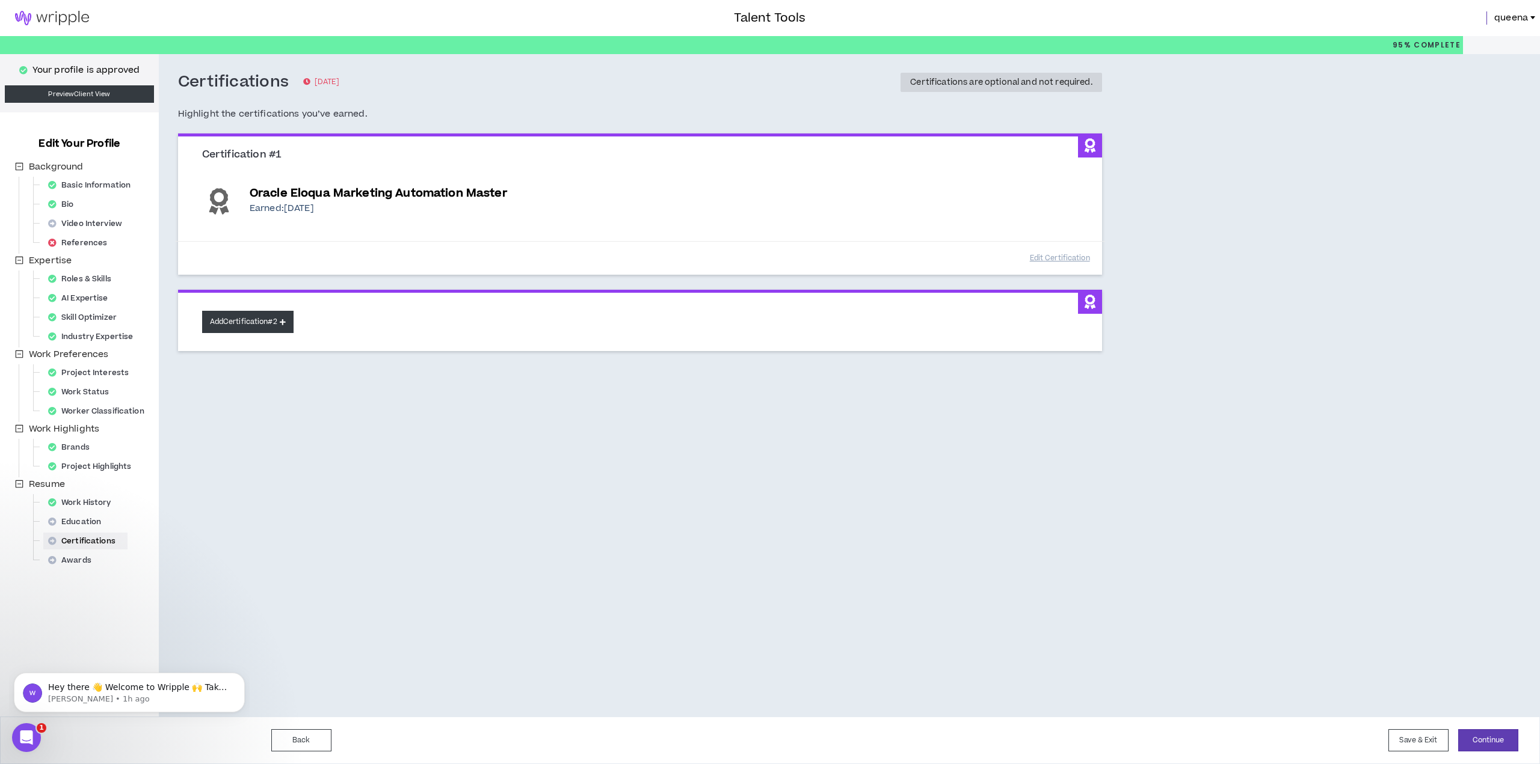
click at [254, 322] on button "Add Certification #2" at bounding box center [247, 322] width 91 height 22
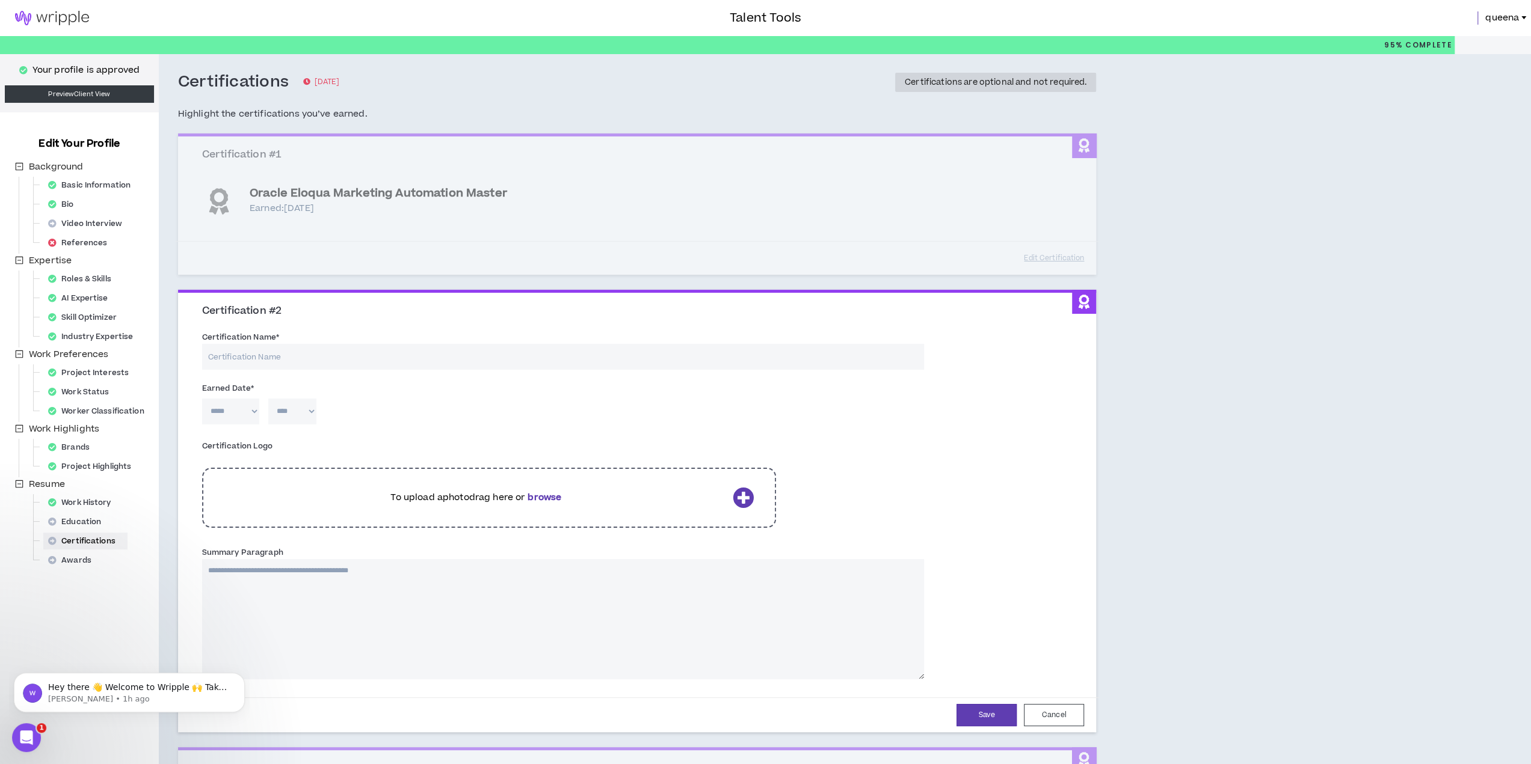
click at [259, 359] on input "Certification Name *" at bounding box center [563, 357] width 722 height 26
type input "[DATE] Work Management Administrator"
click at [241, 409] on select "***** *** *** *** *** *** **** *** *** **** *** *** ***" at bounding box center [230, 412] width 57 height 26
select select "*"
click at [202, 399] on select "***** *** *** *** *** *** **** *** *** **** *** *** ***" at bounding box center [230, 412] width 57 height 26
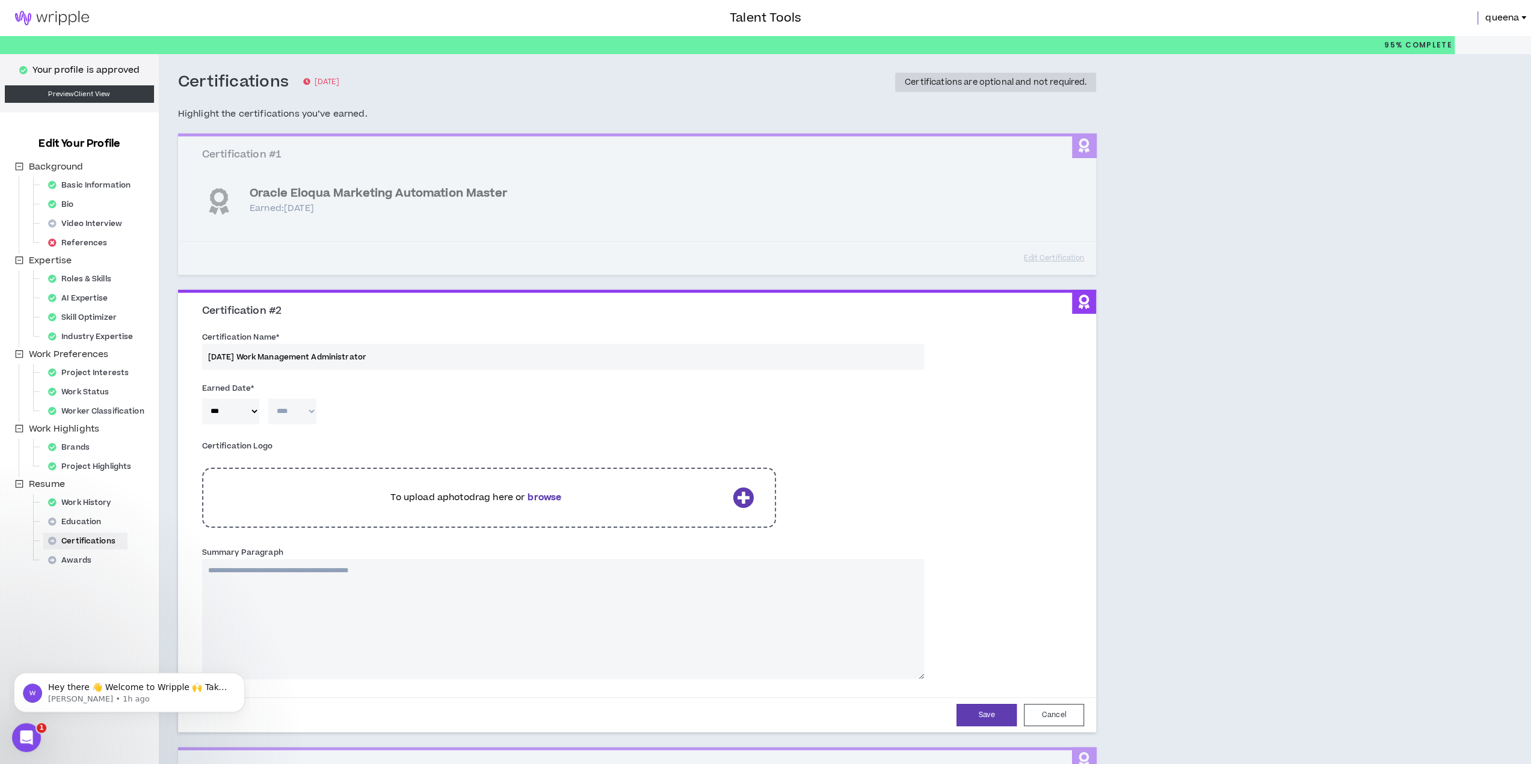
click at [291, 411] on select "**** **** **** **** **** **** **** **** **** **** **** **** **** **** **** ****…" at bounding box center [292, 412] width 48 height 26
select select "****"
click at [268, 399] on select "**** **** **** **** **** **** **** **** **** **** **** **** **** **** **** ****…" at bounding box center [292, 412] width 48 height 26
click at [844, 494] on div "Certification Logo To upload a photo drag here or browse" at bounding box center [637, 488] width 888 height 109
click at [985, 711] on button "Save" at bounding box center [986, 715] width 60 height 22
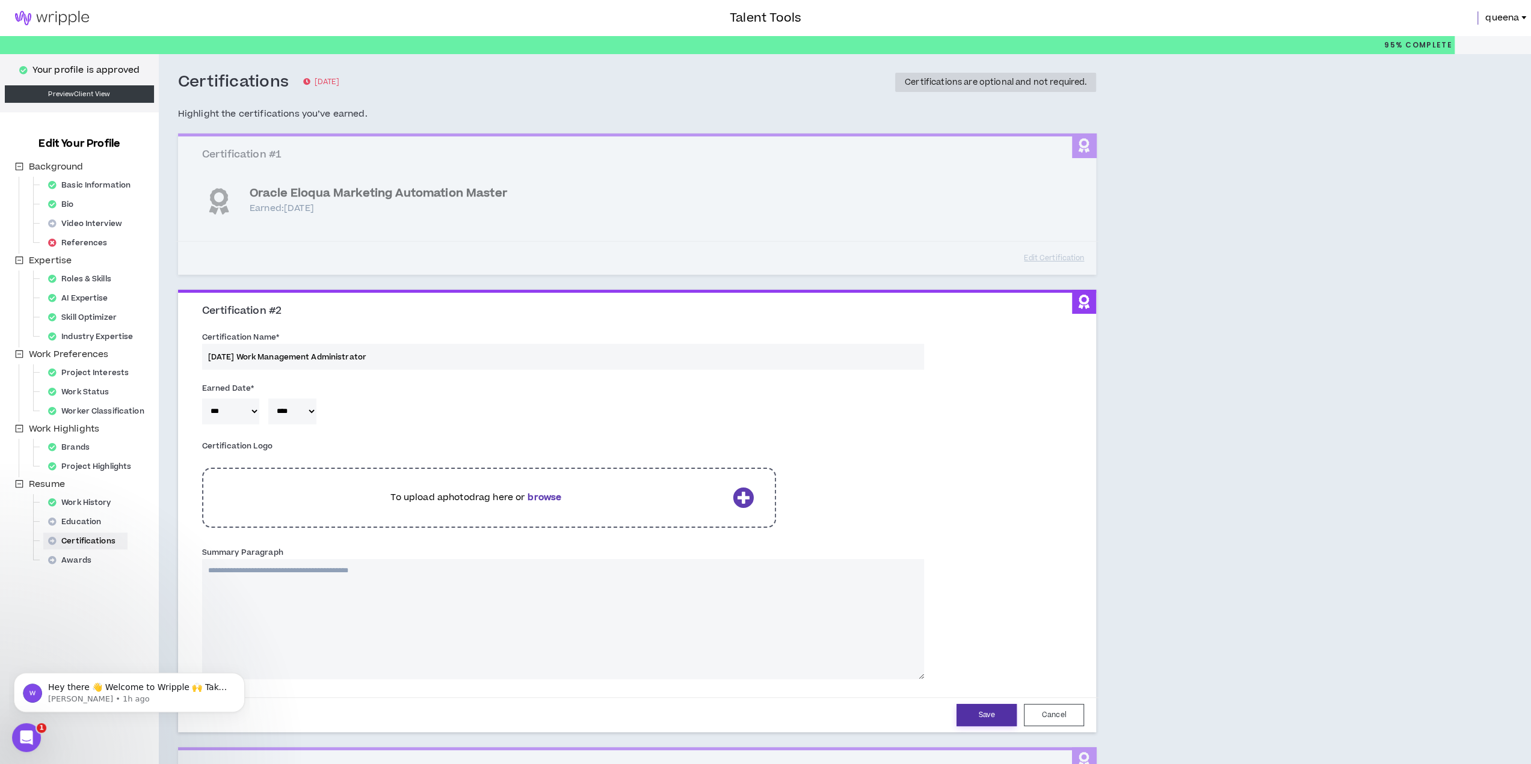
select select "*"
select select "****"
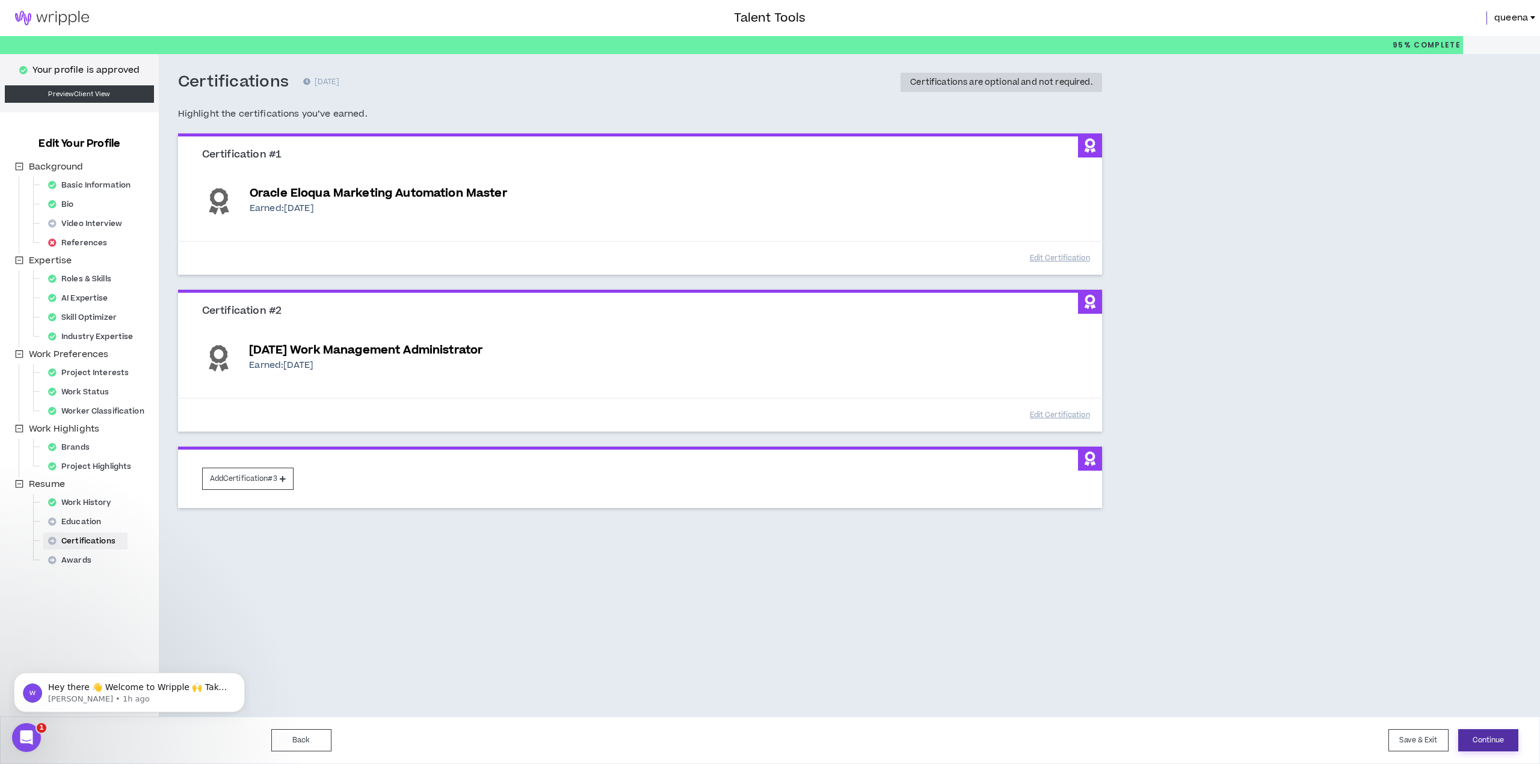
click at [1487, 745] on button "Continue" at bounding box center [1488, 741] width 60 height 22
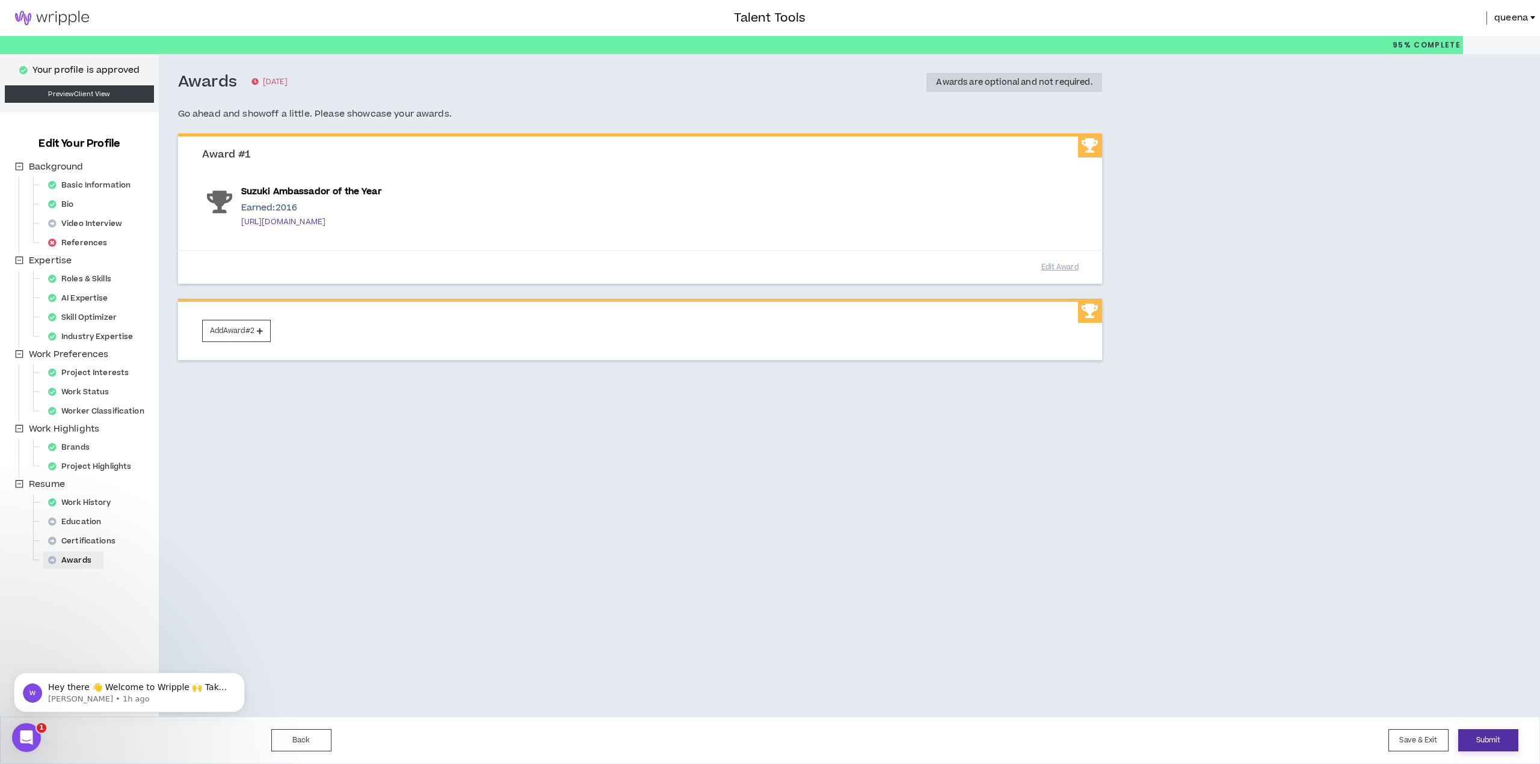
click at [1498, 740] on button "Submit" at bounding box center [1488, 741] width 60 height 22
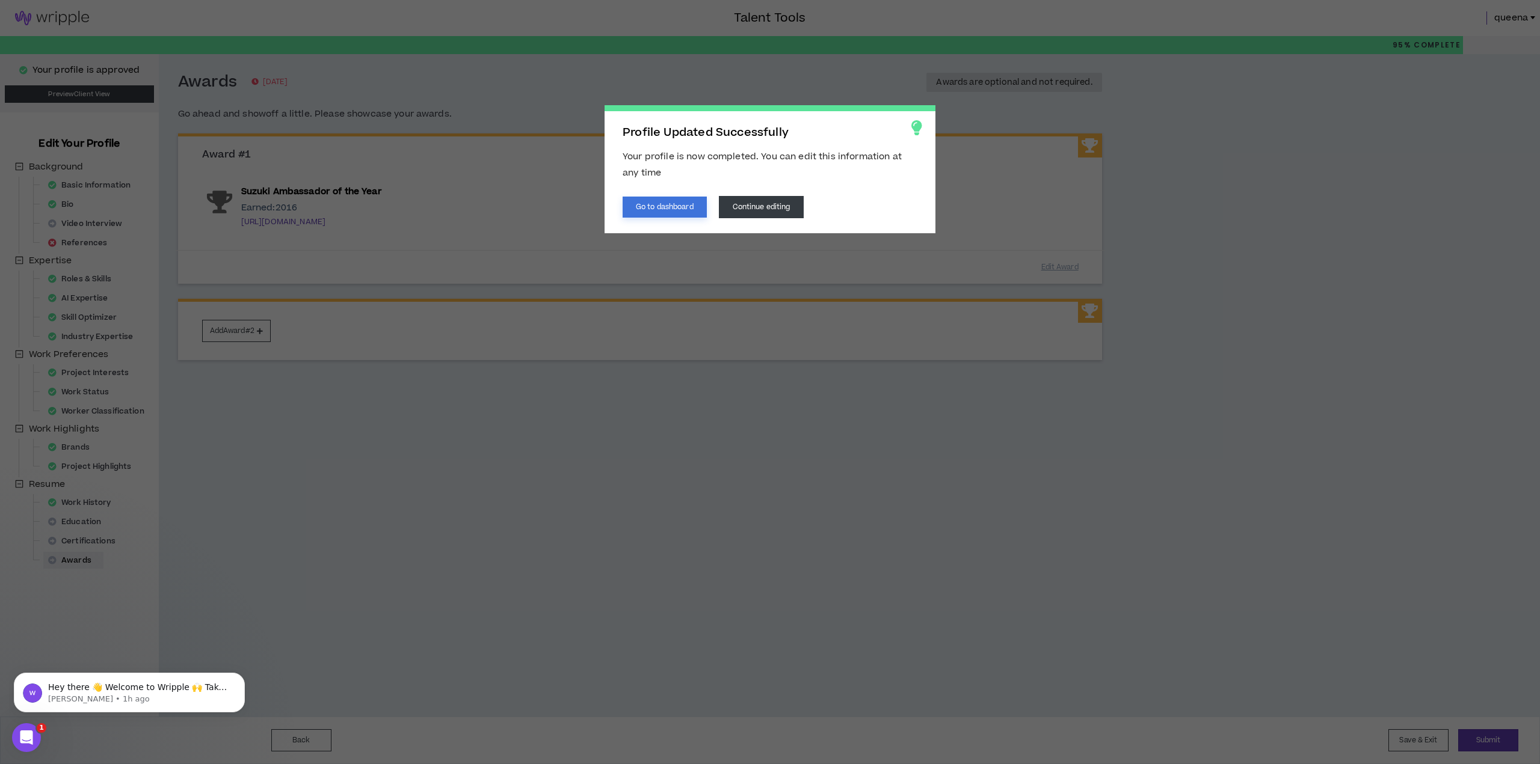
click at [674, 209] on button "Go to dashboard" at bounding box center [665, 207] width 84 height 21
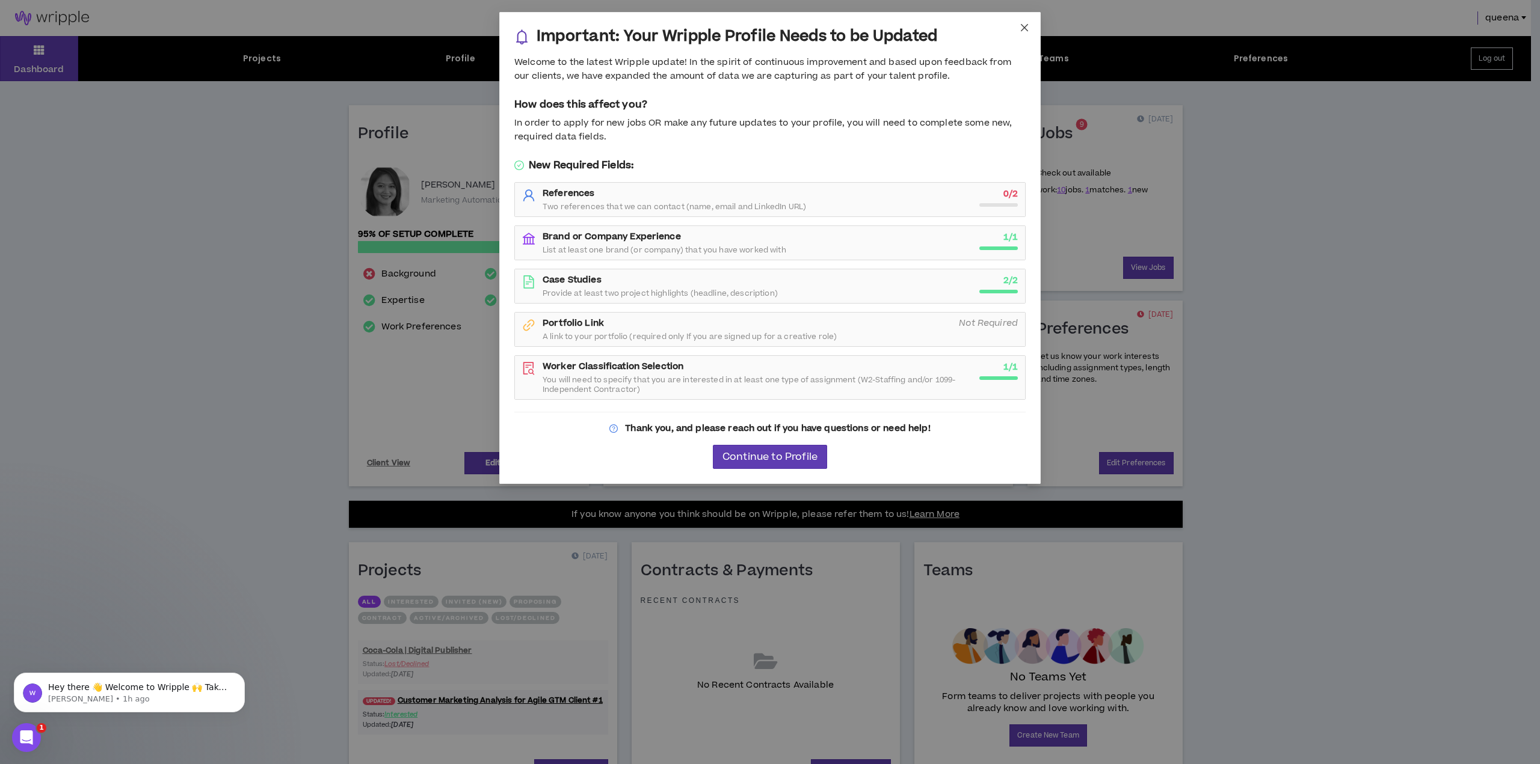
click at [1022, 27] on icon "close" at bounding box center [1024, 28] width 10 height 10
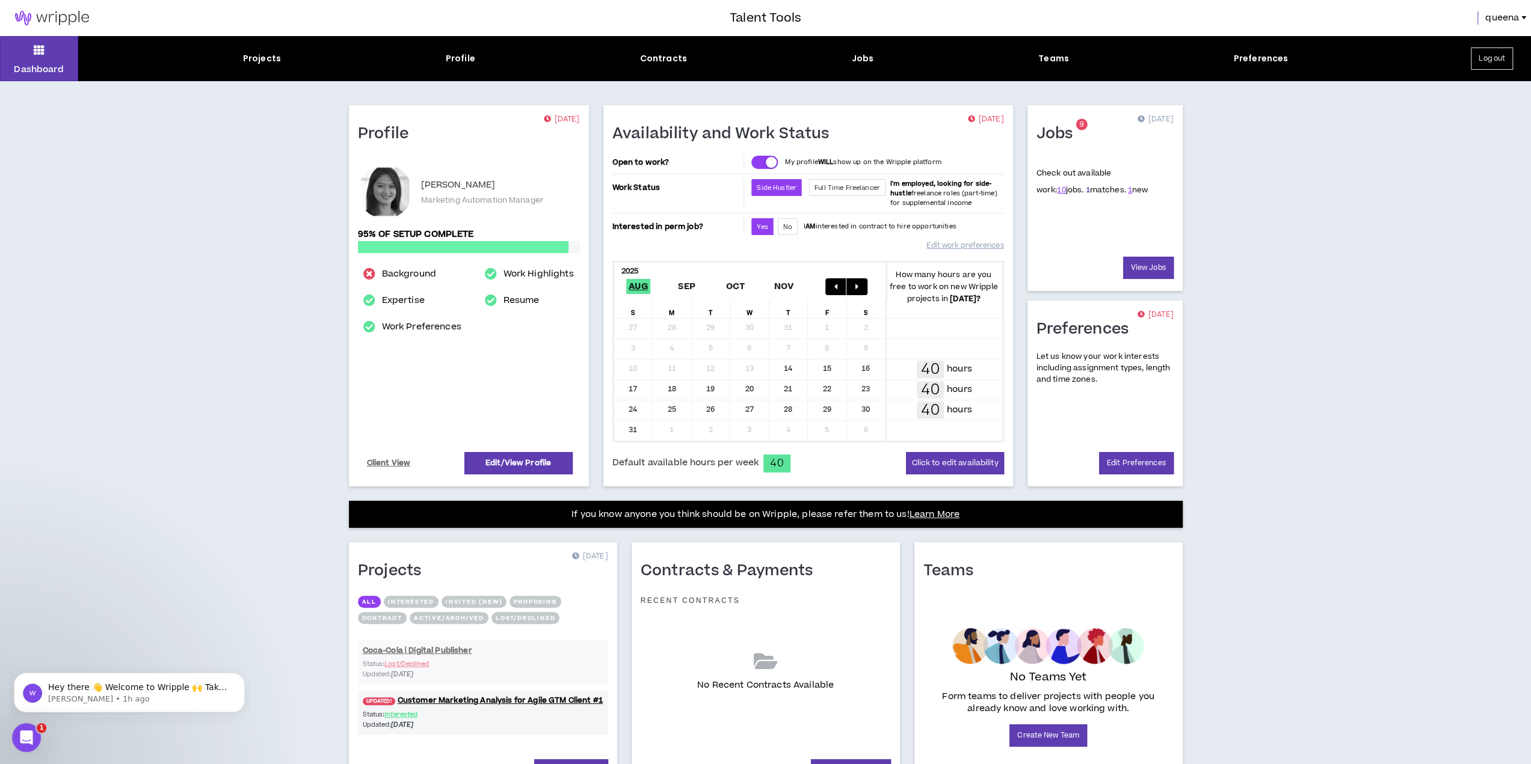
click at [1085, 191] on link "1" at bounding box center [1087, 190] width 4 height 11
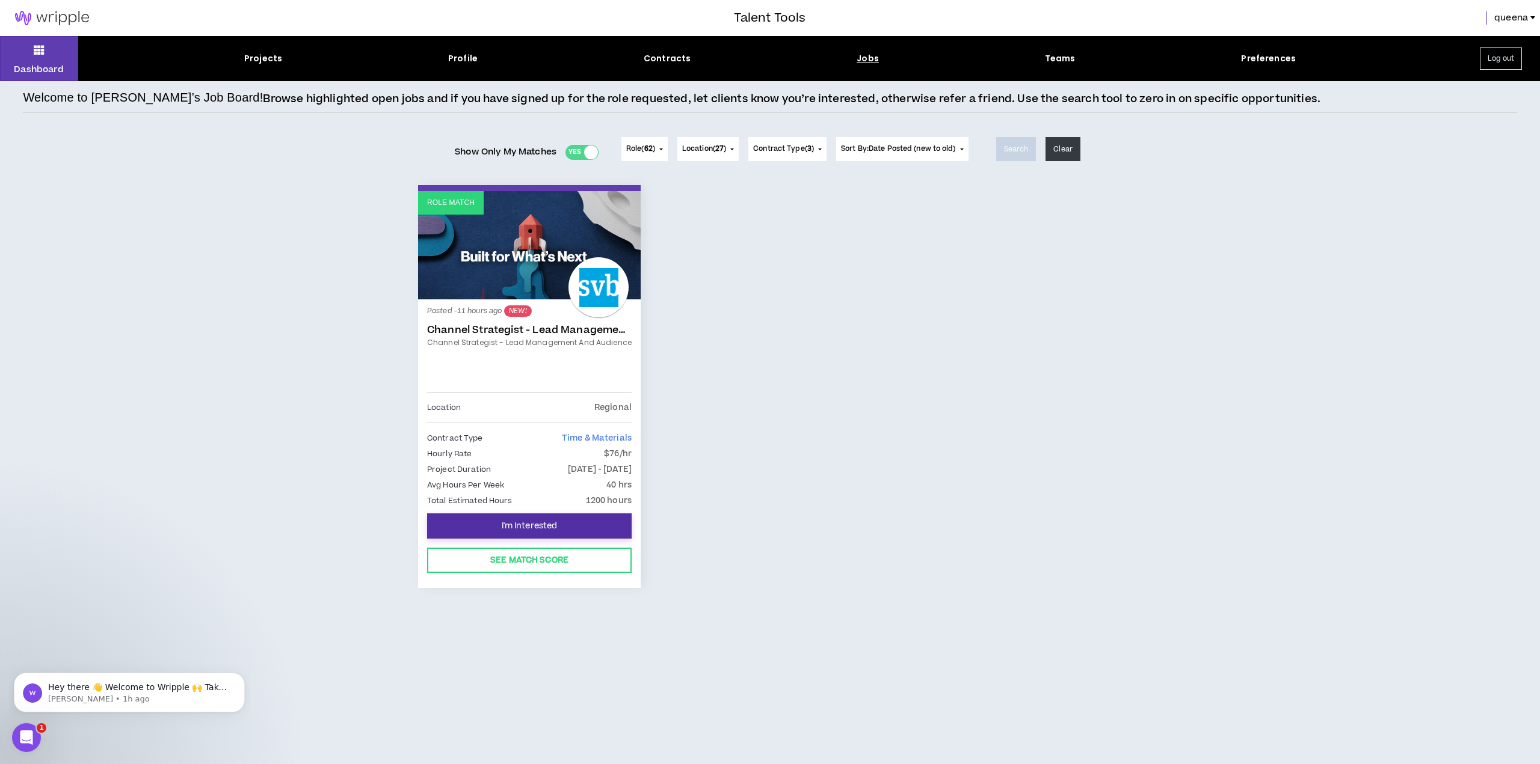
click at [564, 519] on button "I'm Interested" at bounding box center [529, 526] width 204 height 25
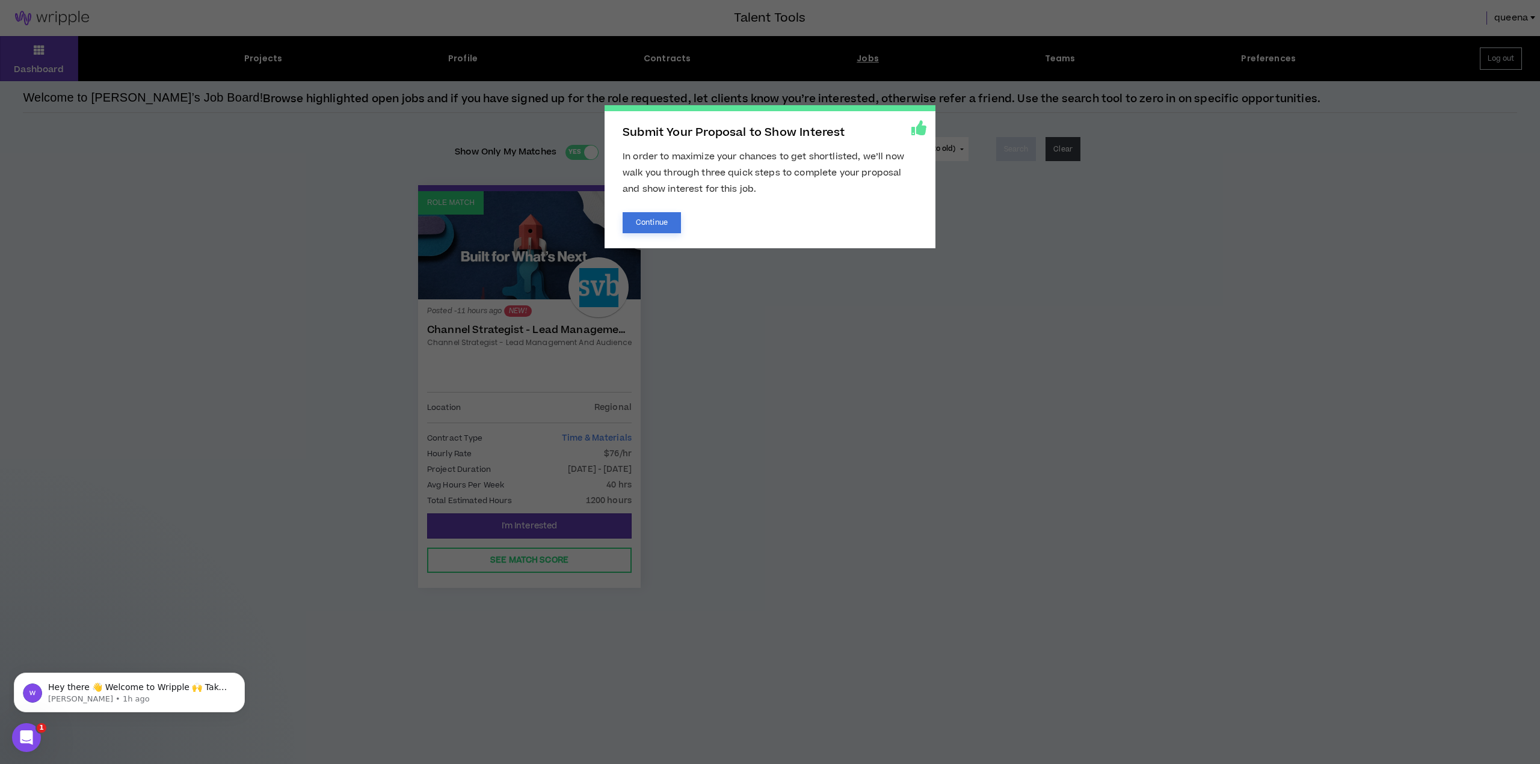
click at [662, 224] on button "Continue" at bounding box center [652, 222] width 58 height 21
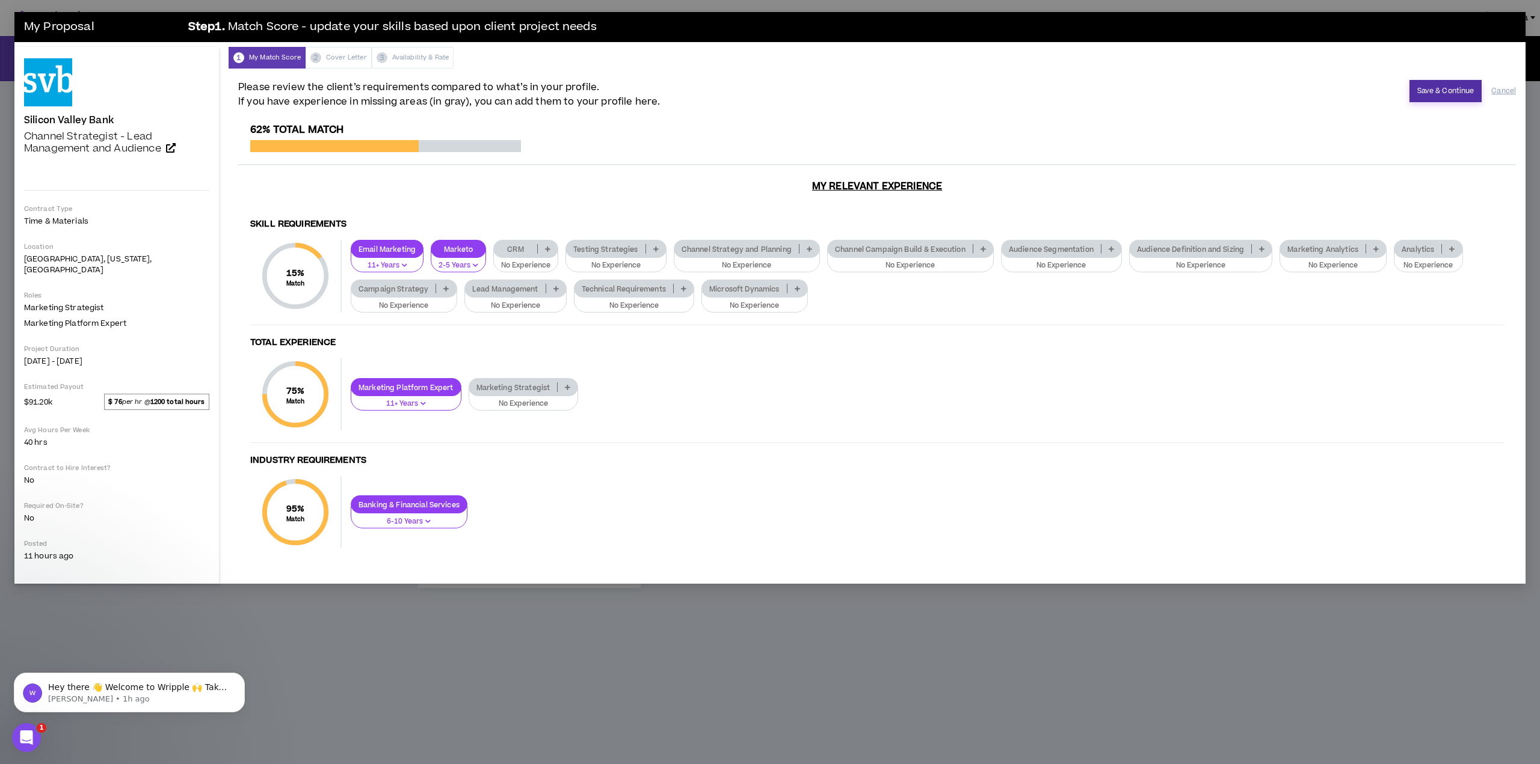
click at [1423, 90] on button "Save & Continue" at bounding box center [1445, 91] width 73 height 22
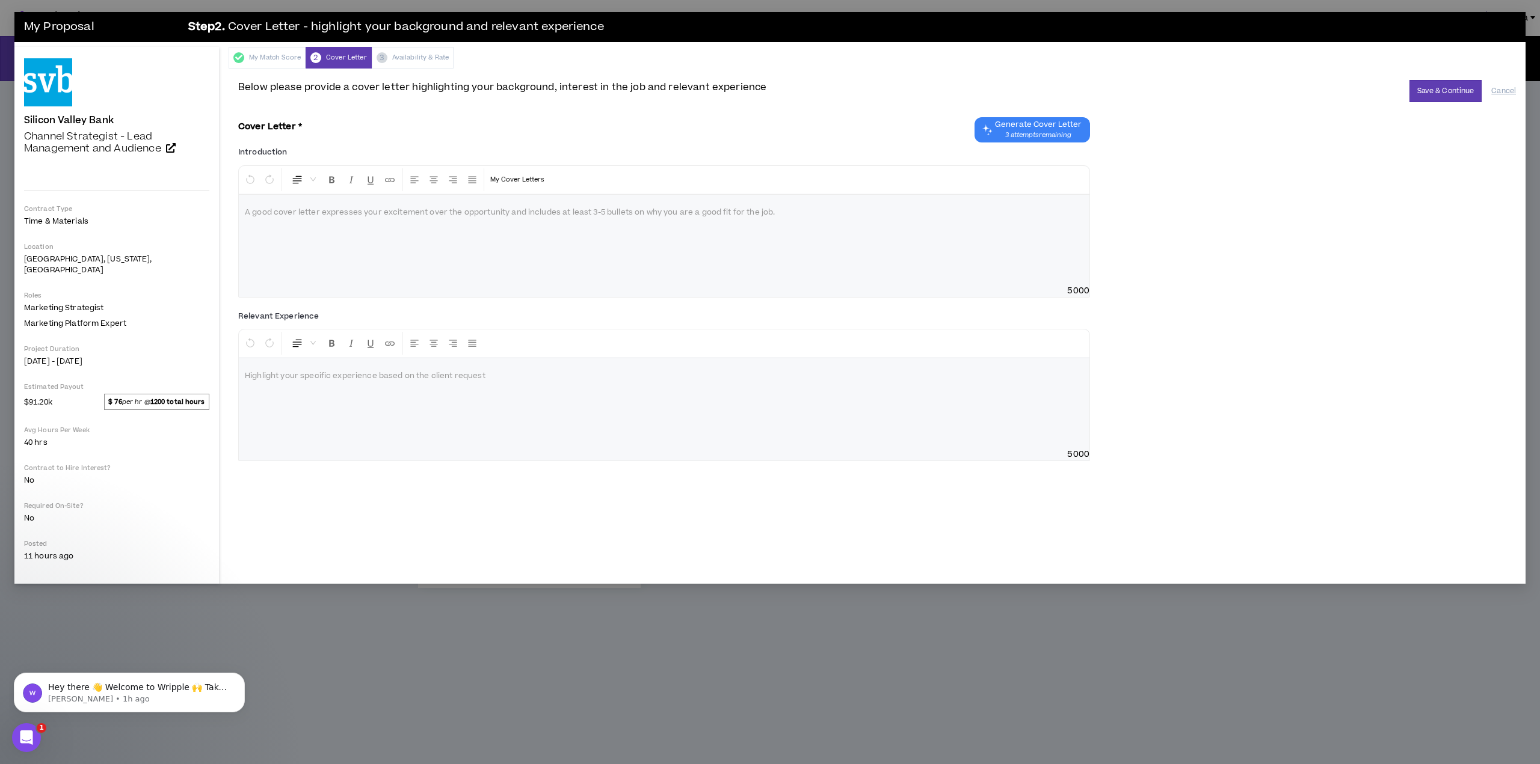
click at [1024, 127] on span "Generate Cover Letter" at bounding box center [1038, 125] width 87 height 10
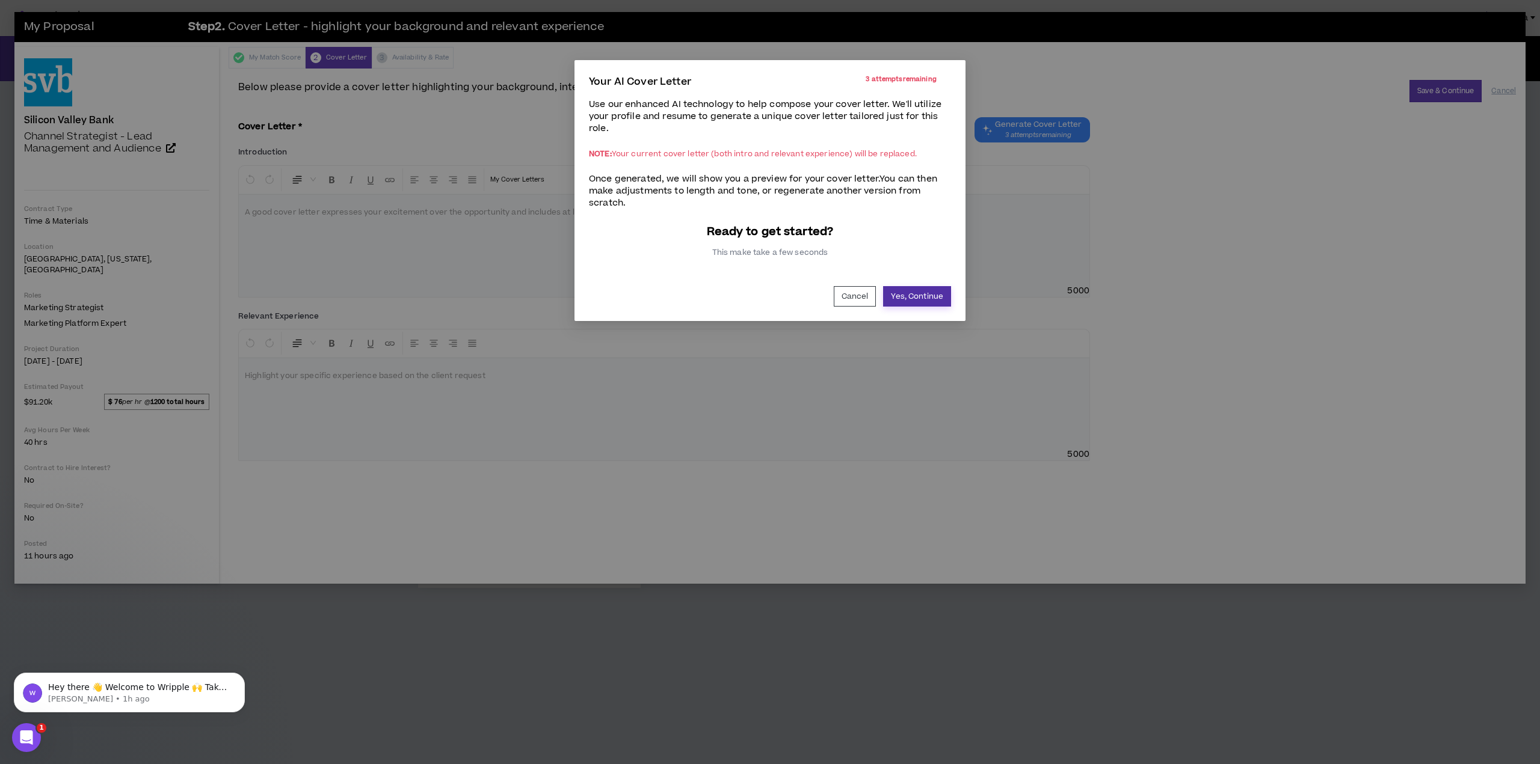
click at [911, 295] on button "Yes, Continue" at bounding box center [917, 296] width 68 height 20
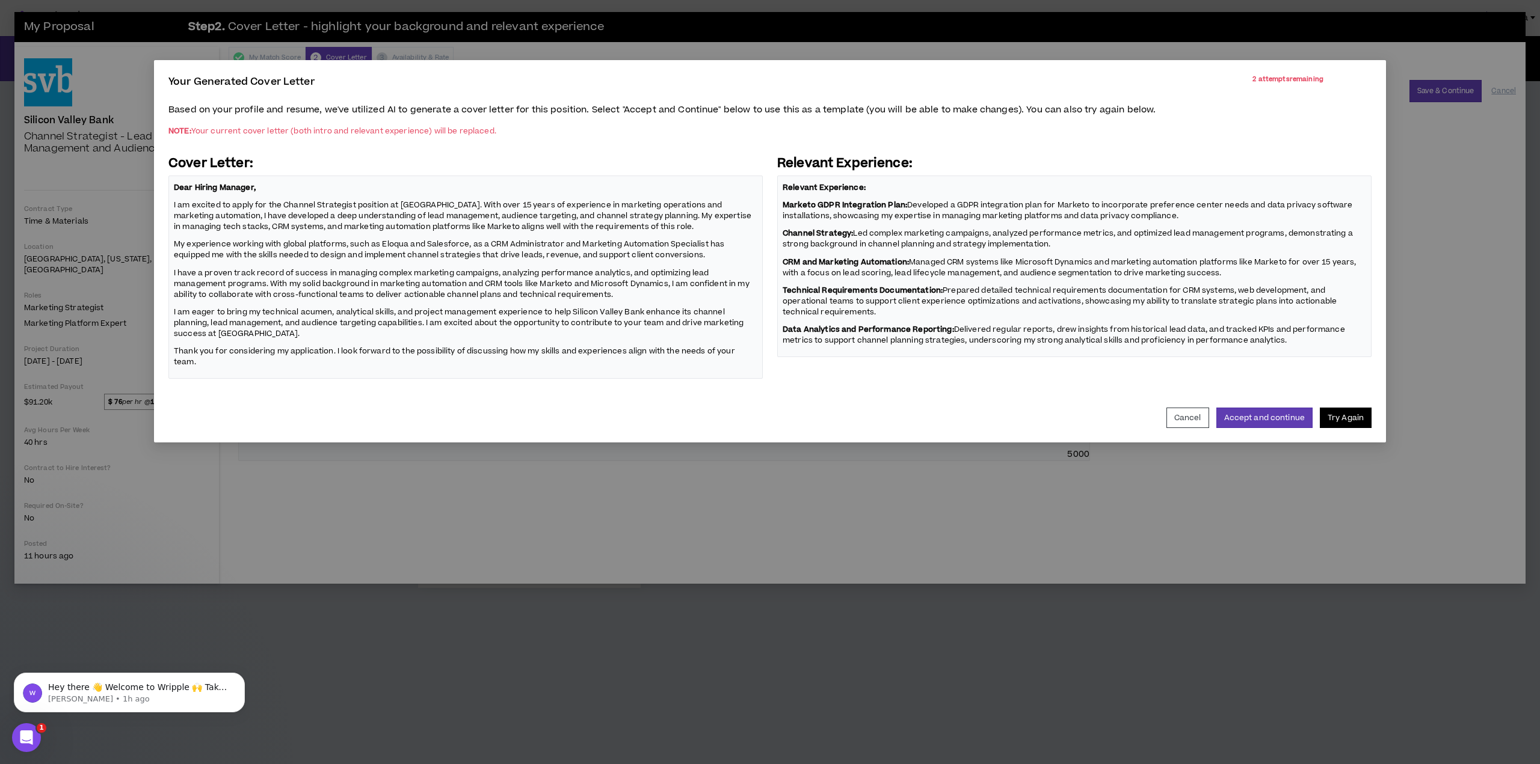
click at [1346, 408] on button "Try Again" at bounding box center [1346, 418] width 52 height 20
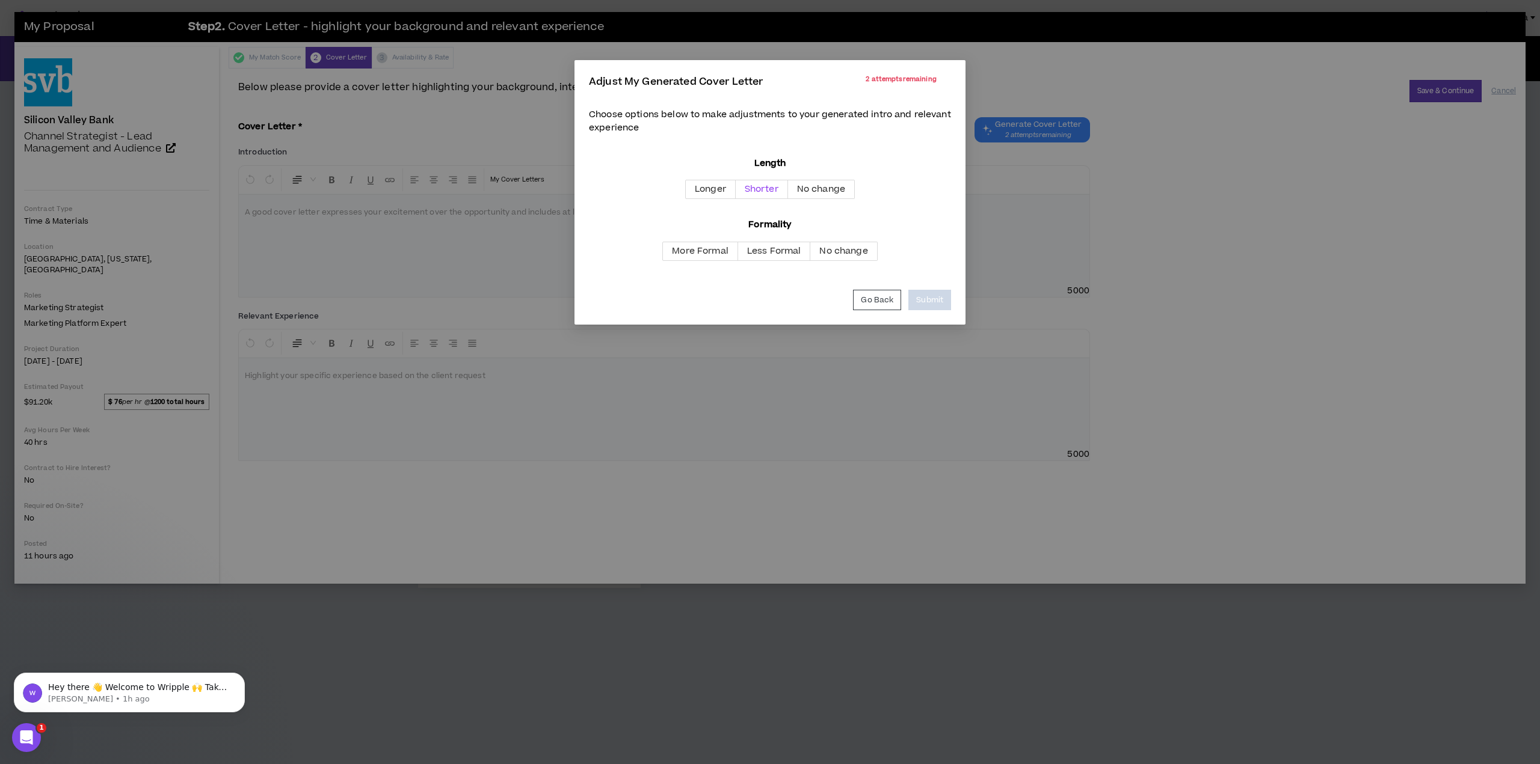
click at [751, 189] on span "Shorter" at bounding box center [762, 189] width 34 height 13
click at [846, 248] on span "No change" at bounding box center [843, 251] width 48 height 13
click at [944, 300] on button "Submit" at bounding box center [929, 300] width 43 height 20
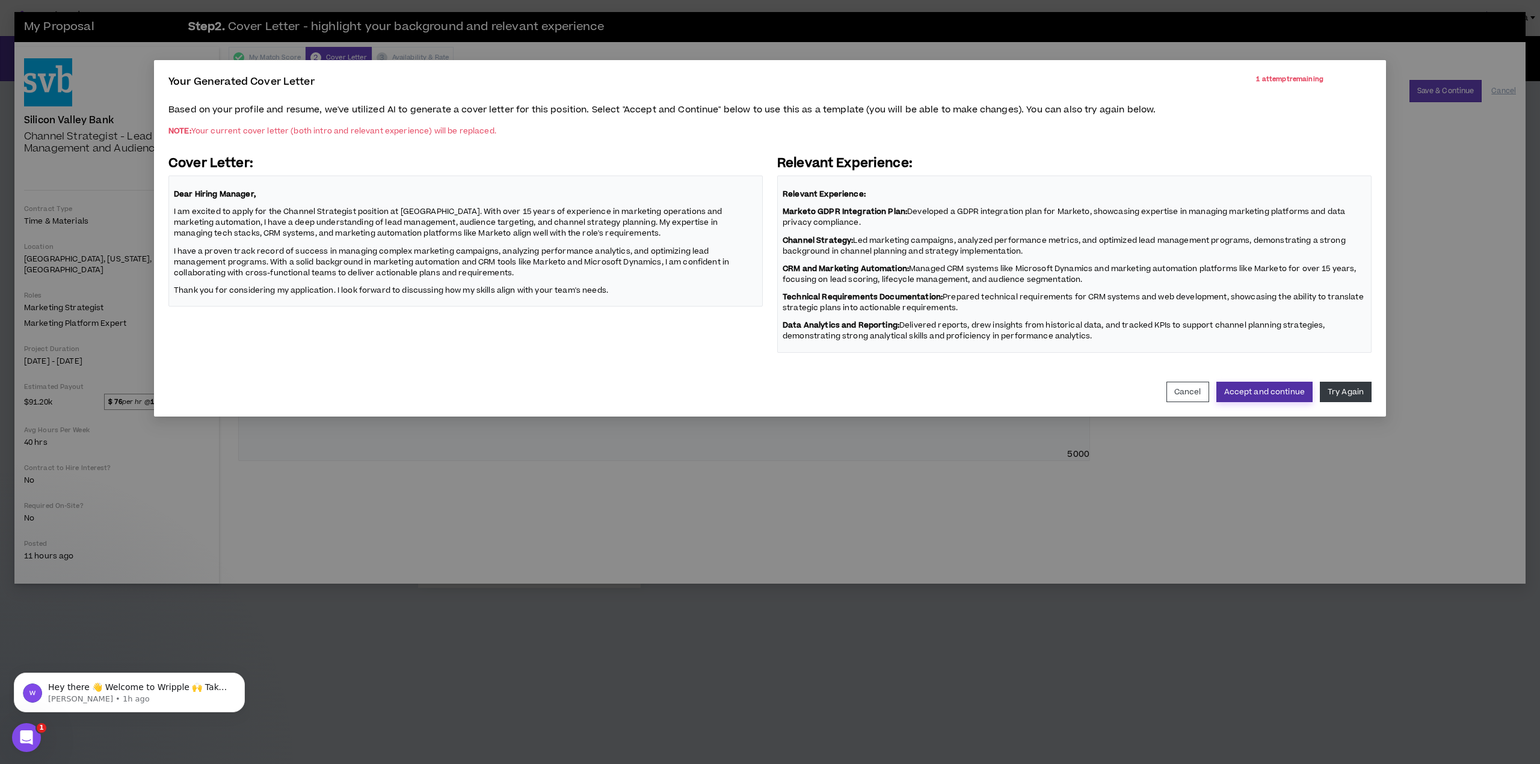
click at [1265, 391] on button "Accept and continue" at bounding box center [1264, 392] width 96 height 20
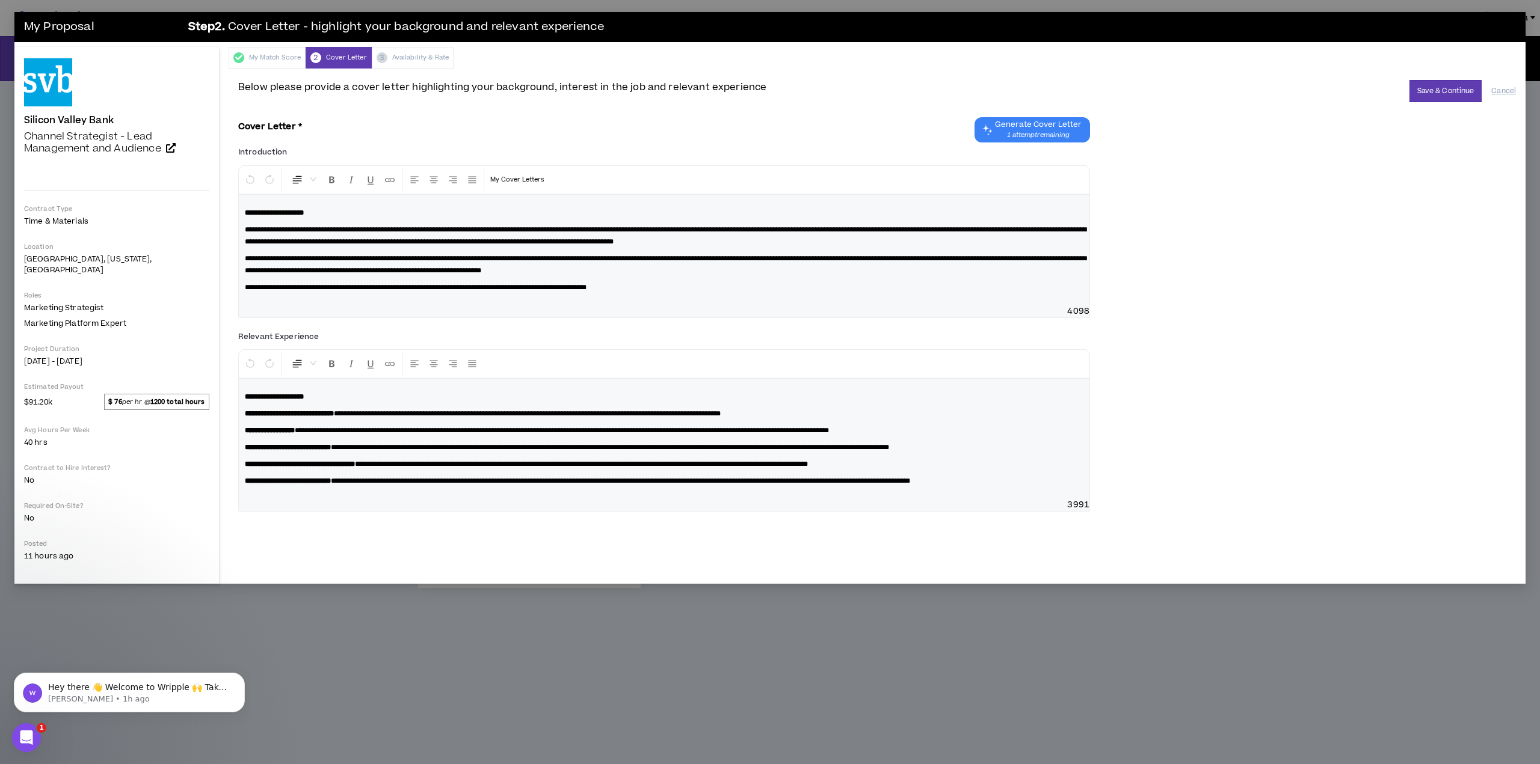
click at [543, 228] on span "**********" at bounding box center [665, 235] width 841 height 19
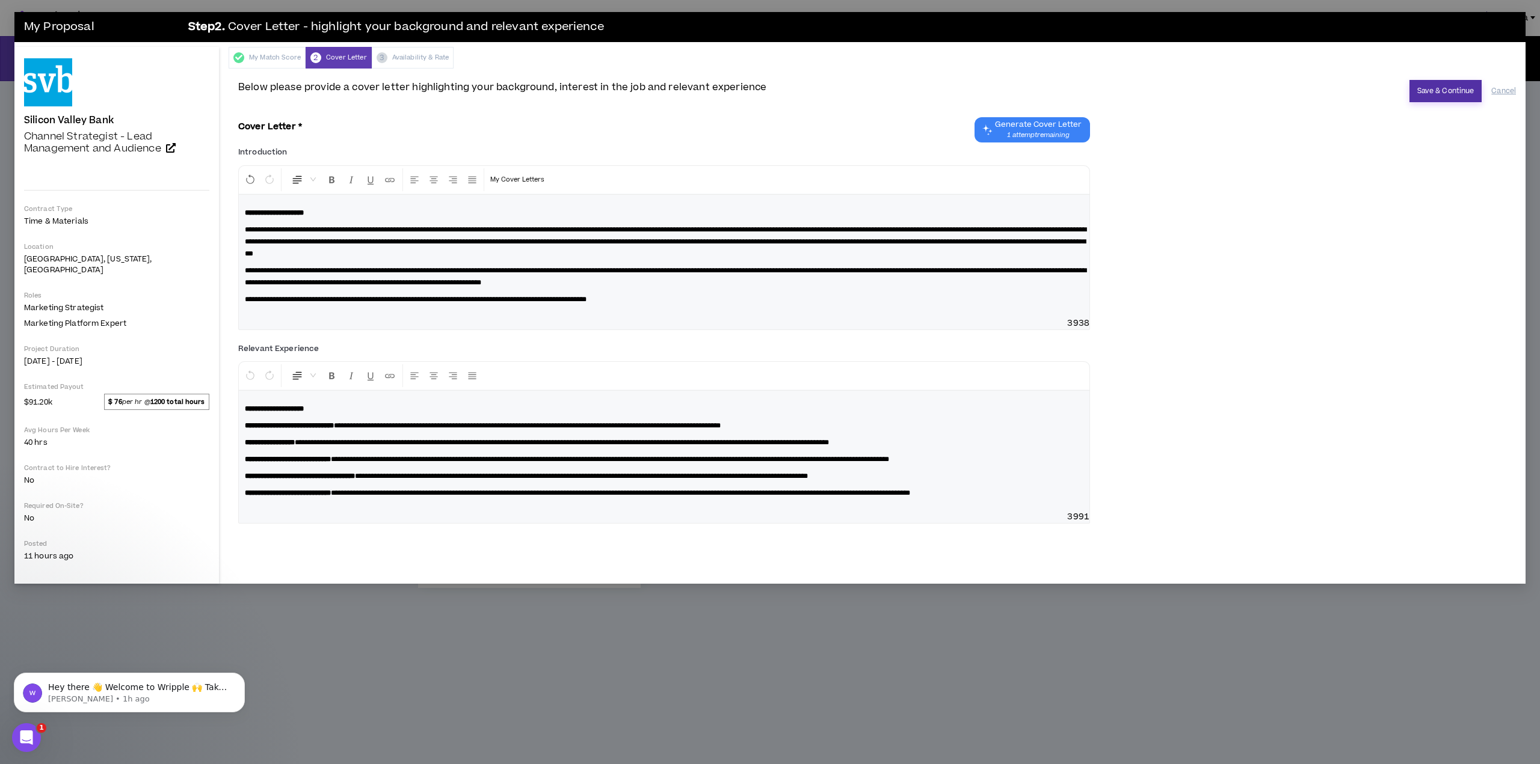
click at [1432, 89] on button "Save & Continue" at bounding box center [1445, 91] width 73 height 22
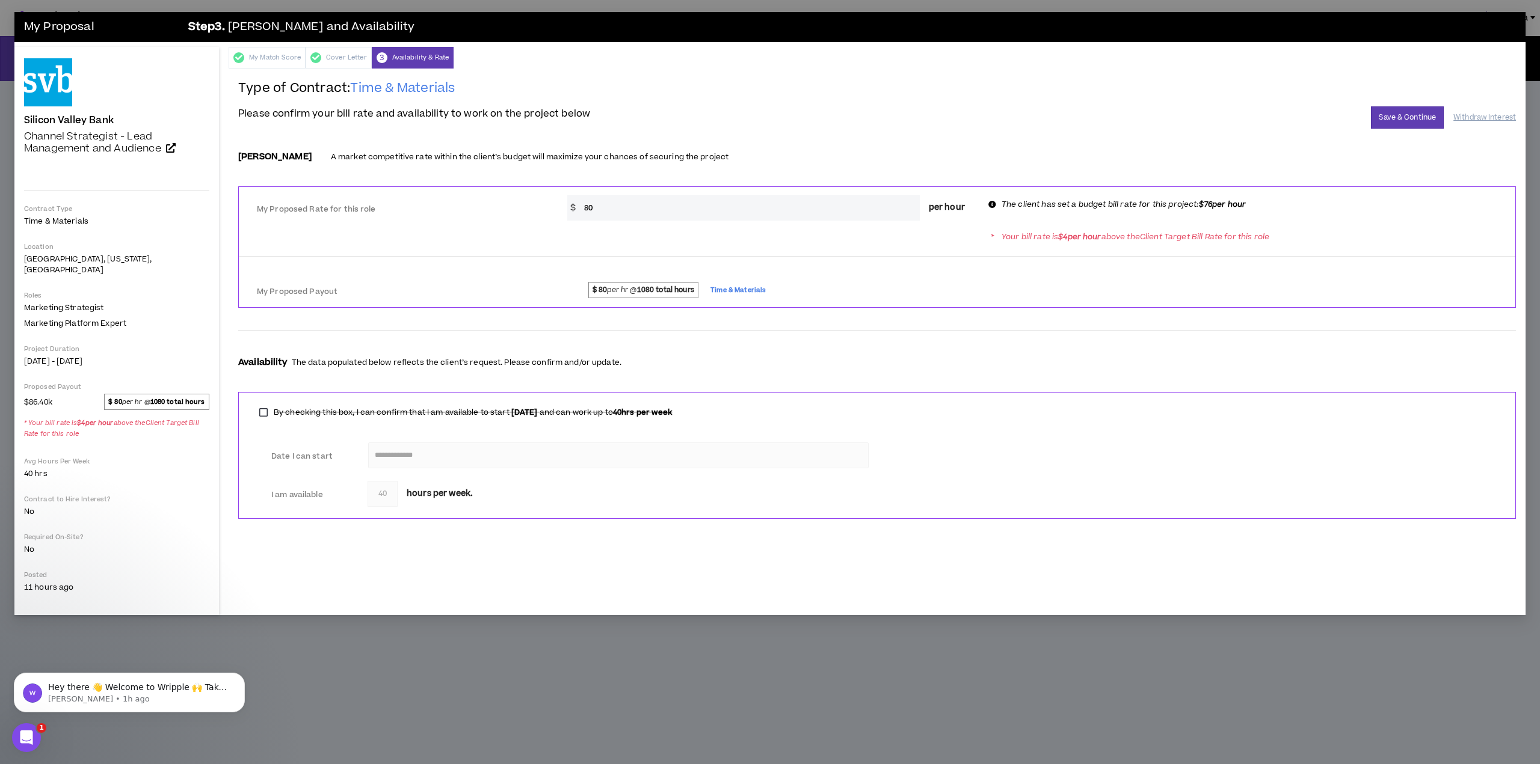
drag, startPoint x: 597, startPoint y: 204, endPoint x: 546, endPoint y: 207, distance: 50.6
click at [550, 206] on div "My Proposed Rate for this role * $ 80 per hour The client has set a budget bill…" at bounding box center [877, 206] width 1276 height 29
type input "70"
click at [1420, 118] on button "Save & Continue" at bounding box center [1407, 117] width 73 height 22
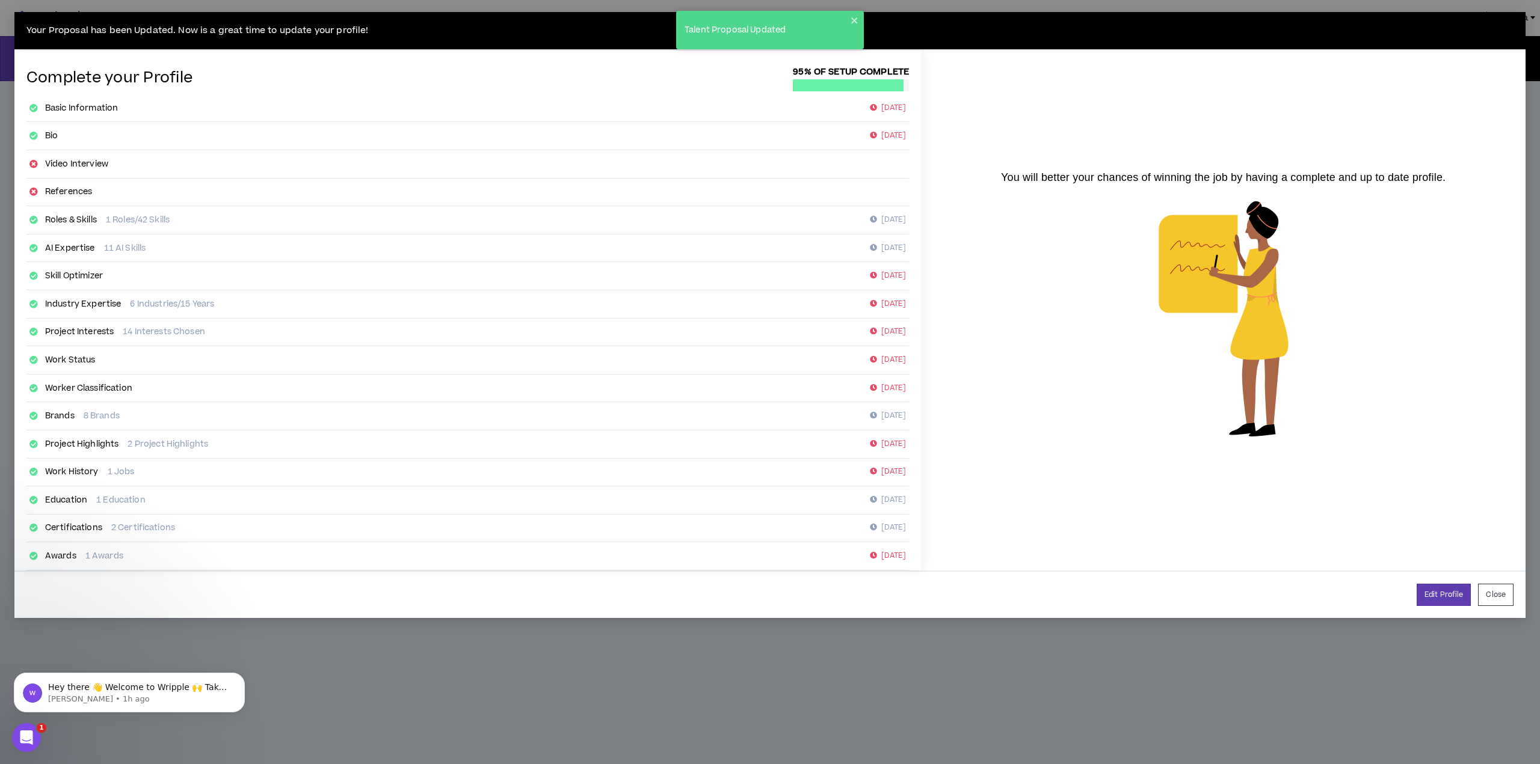
click at [870, 112] on p "[DATE]" at bounding box center [888, 108] width 36 height 12
click at [1483, 594] on button "Close" at bounding box center [1495, 595] width 35 height 22
